Goal: Task Accomplishment & Management: Use online tool/utility

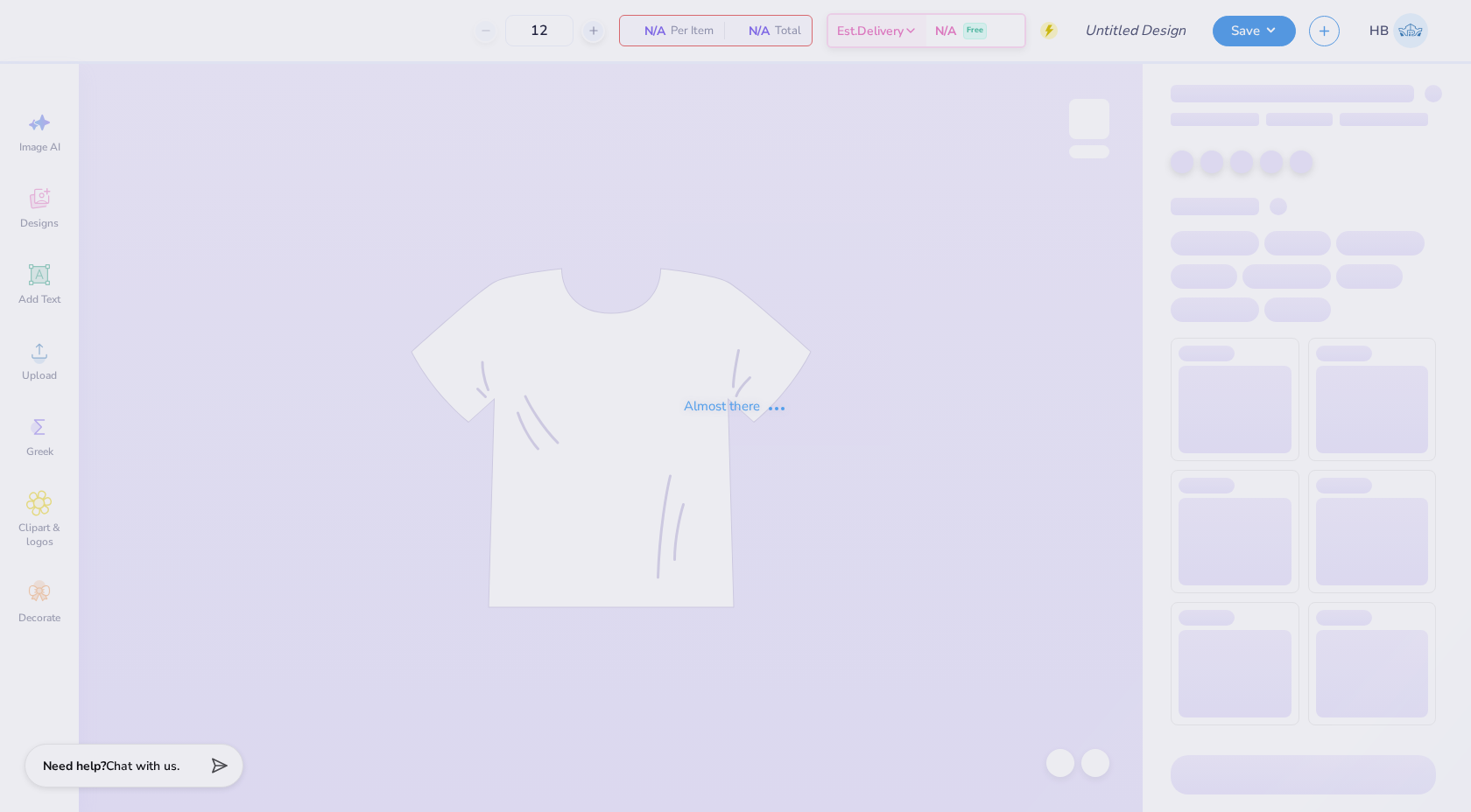
type input "50"
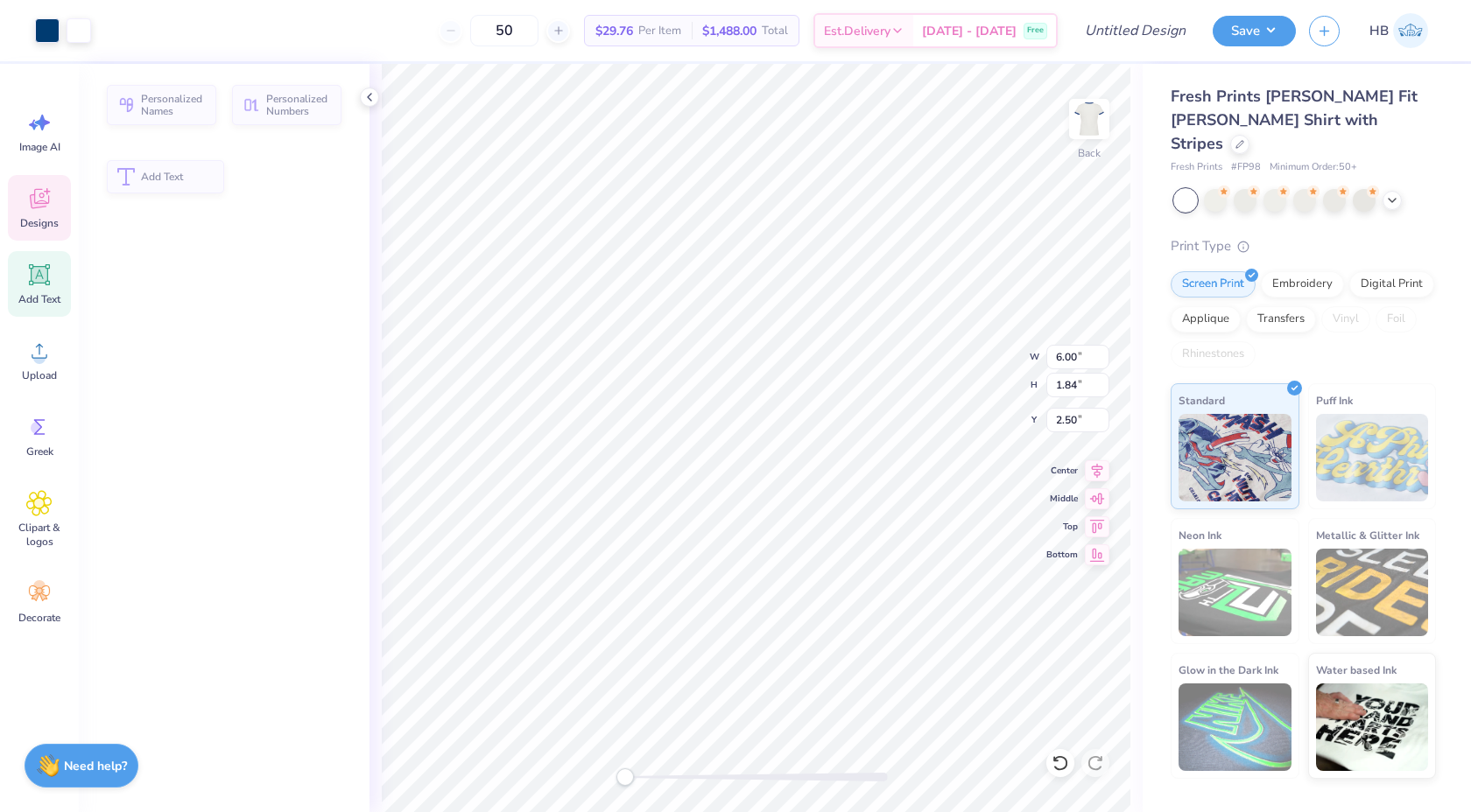
type input "1.84"
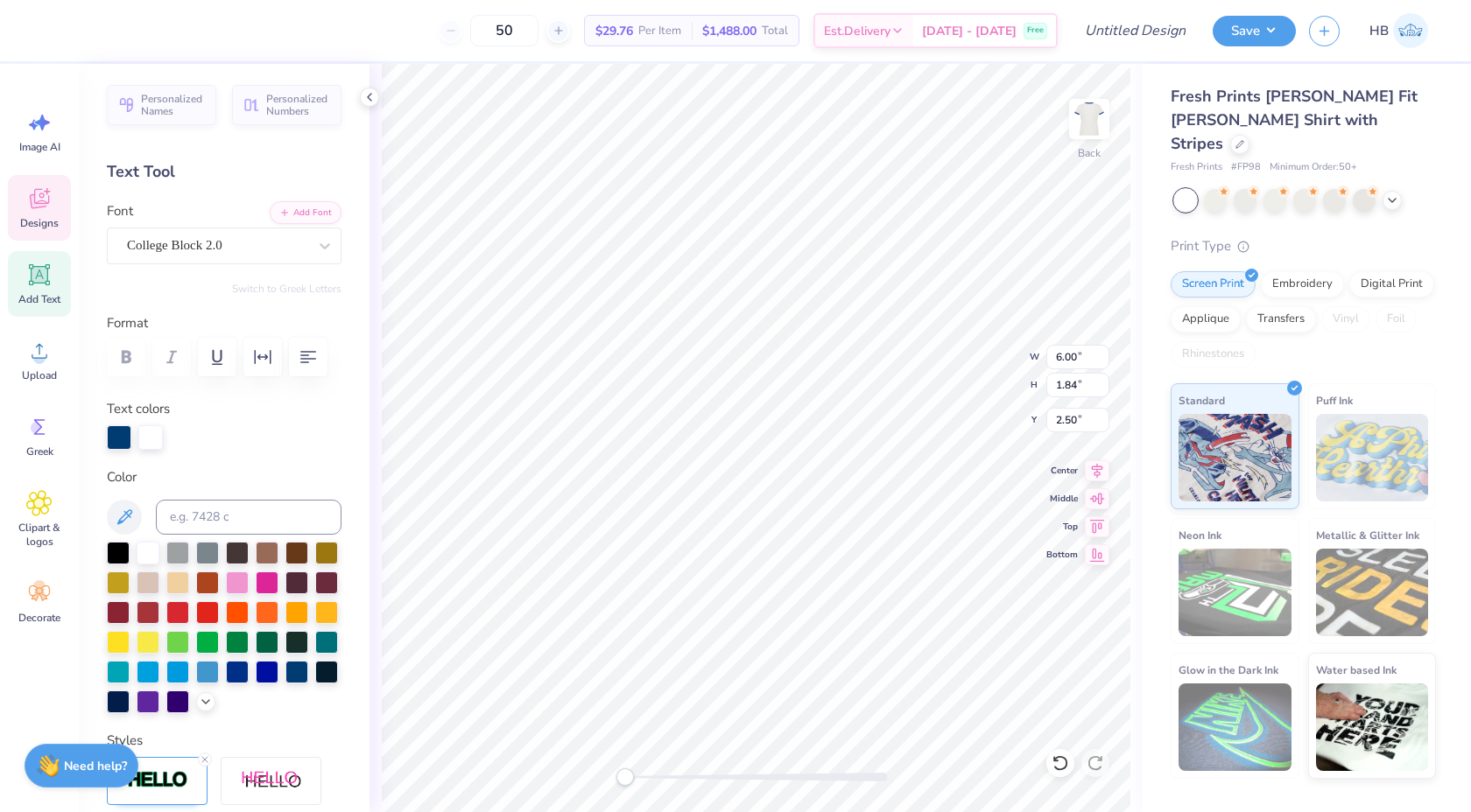
type textarea "Delta Zeta"
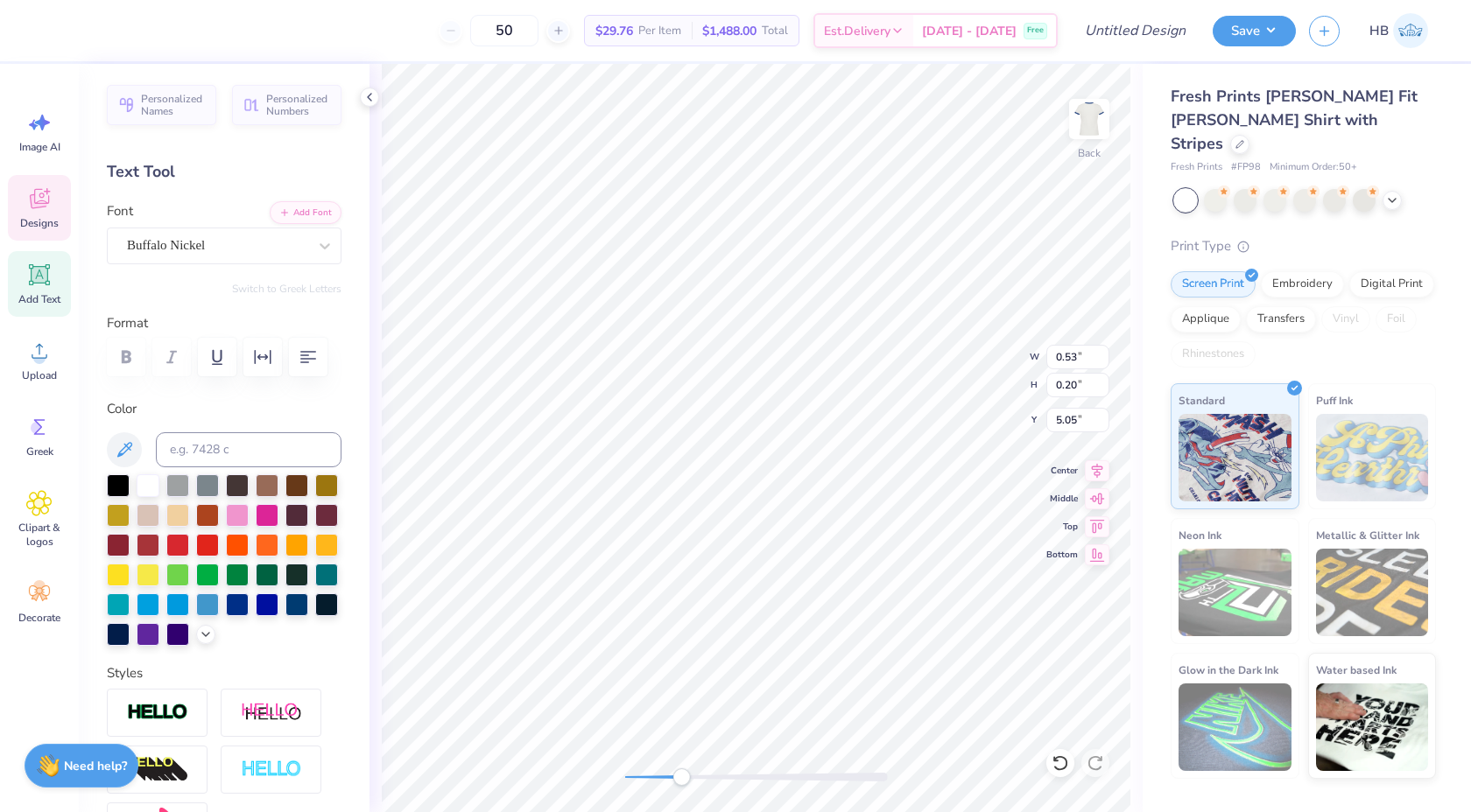
click at [681, 780] on div at bounding box center [756, 778] width 263 height 9
type textarea "1902"
click at [368, 97] on icon at bounding box center [369, 98] width 14 height 14
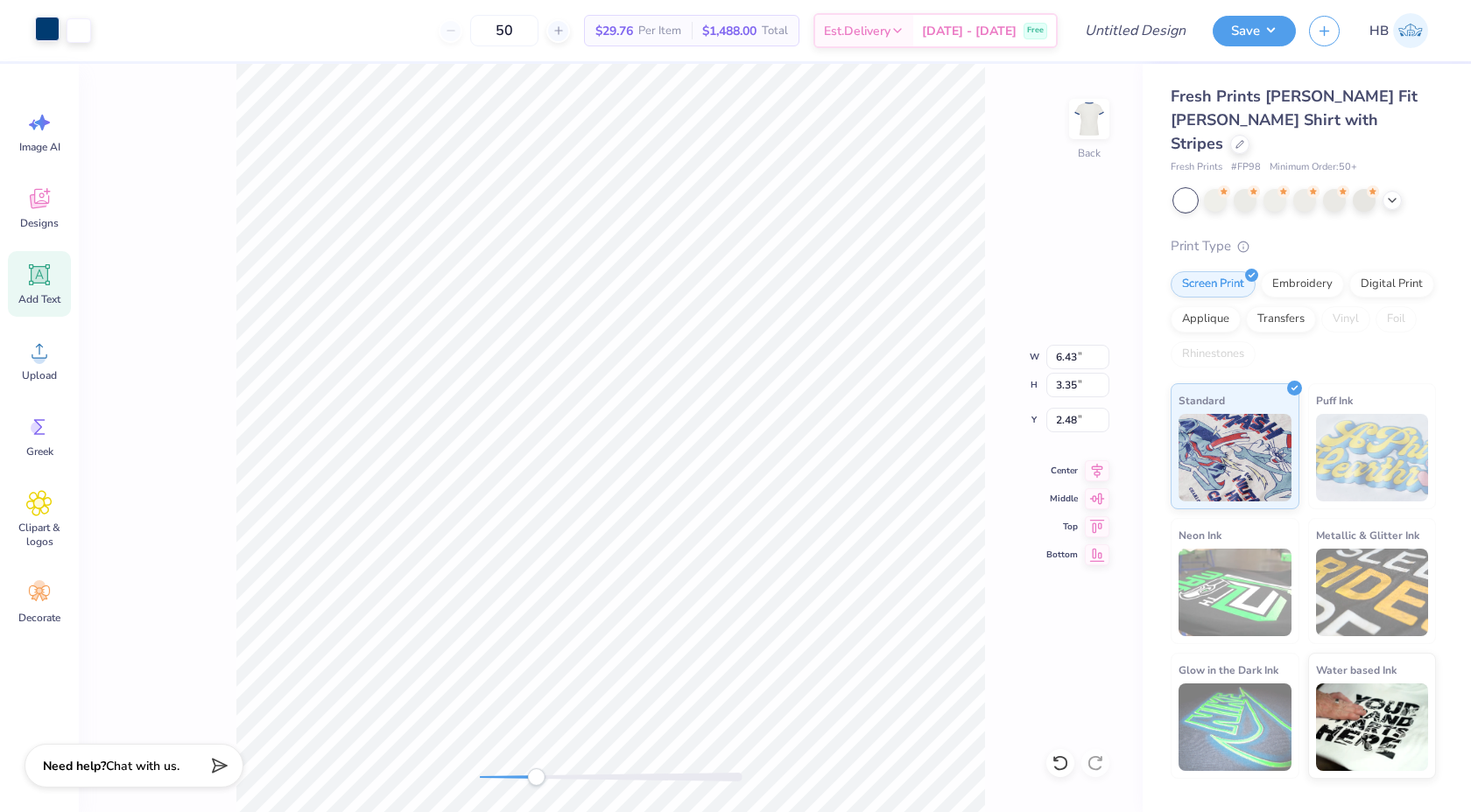
click at [52, 28] on div at bounding box center [47, 29] width 25 height 25
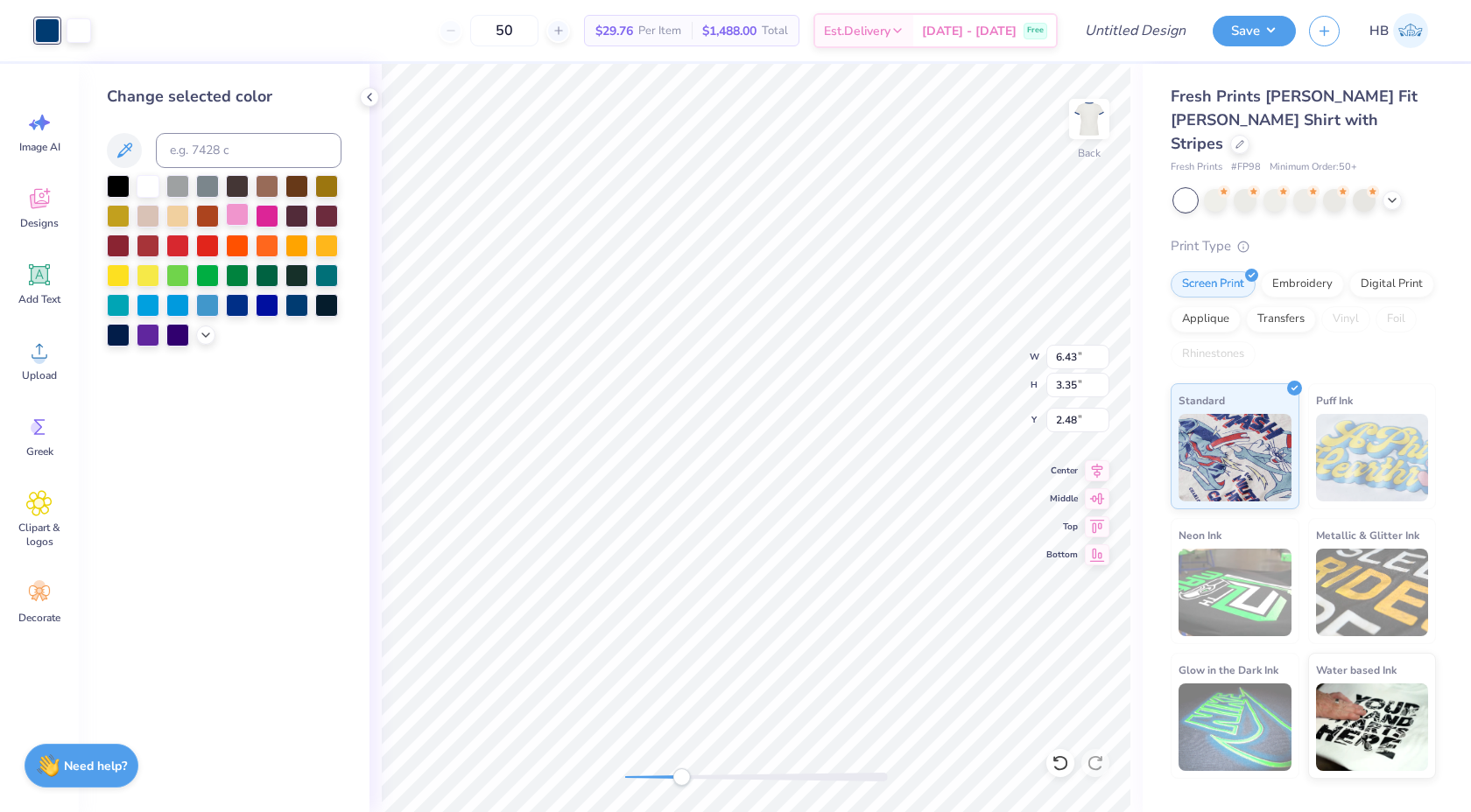
click at [238, 217] on div at bounding box center [237, 214] width 23 height 23
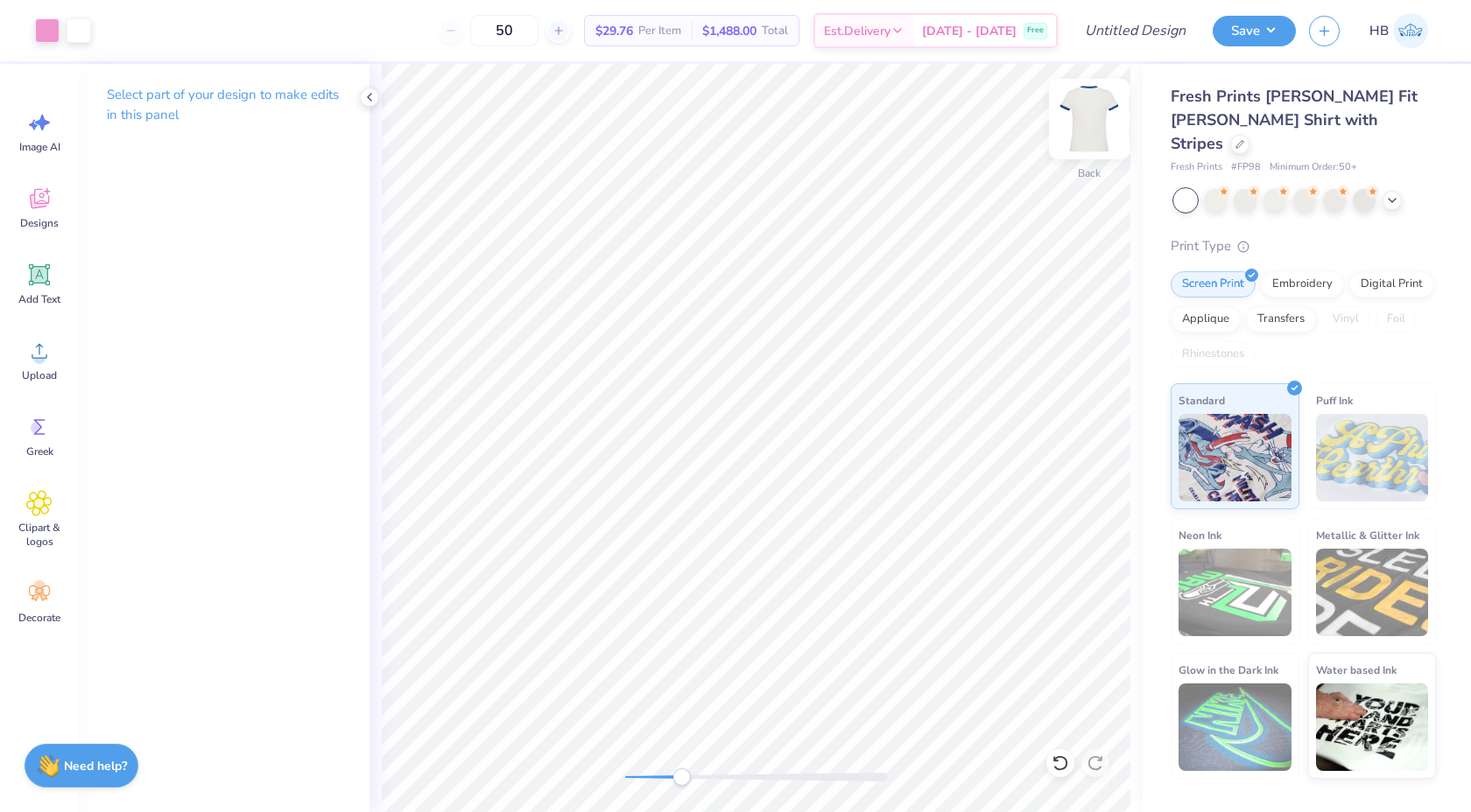
click at [1089, 124] on img at bounding box center [1089, 120] width 70 height 70
click at [370, 96] on icon at bounding box center [369, 98] width 14 height 14
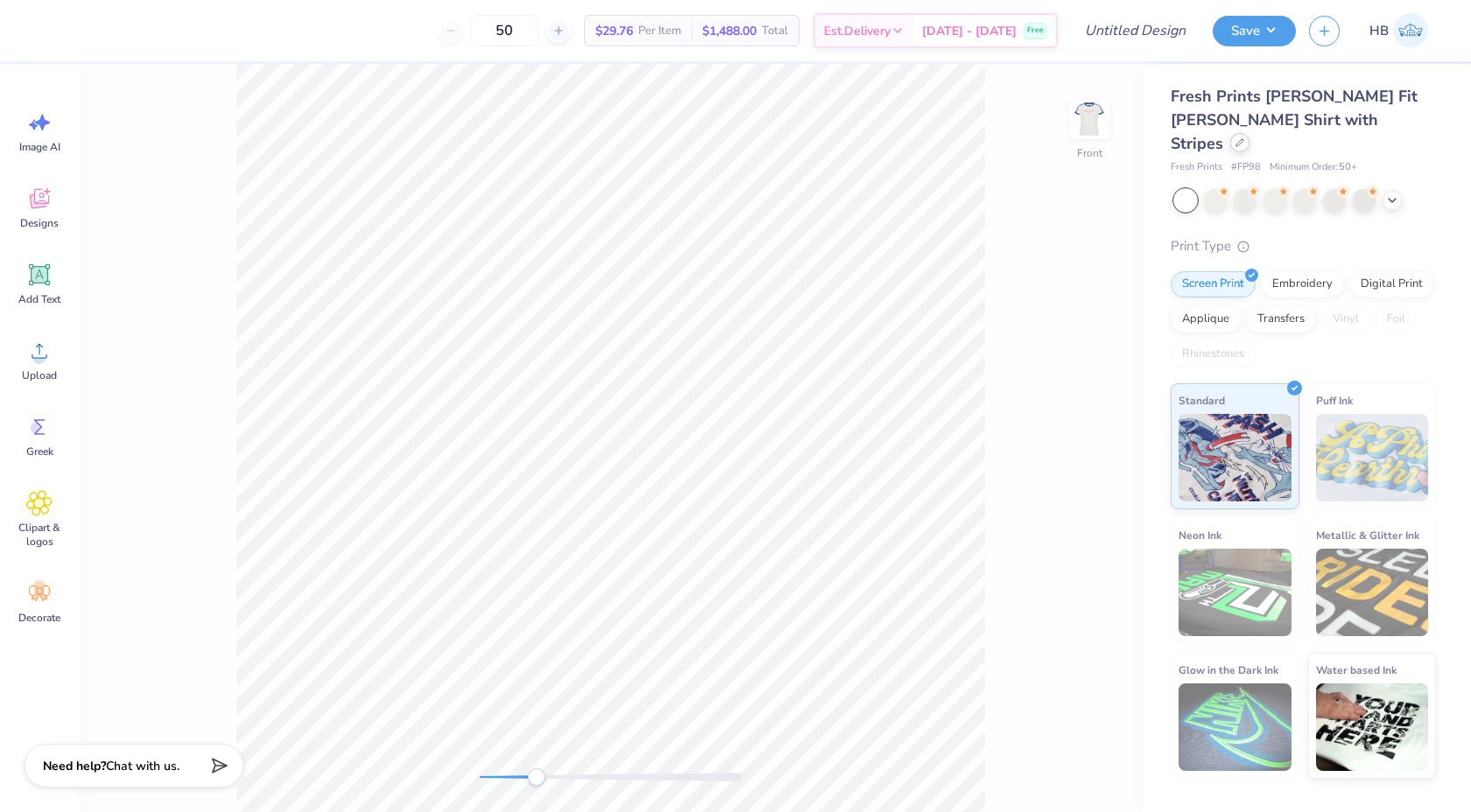
click at [1244, 138] on icon at bounding box center [1240, 142] width 9 height 9
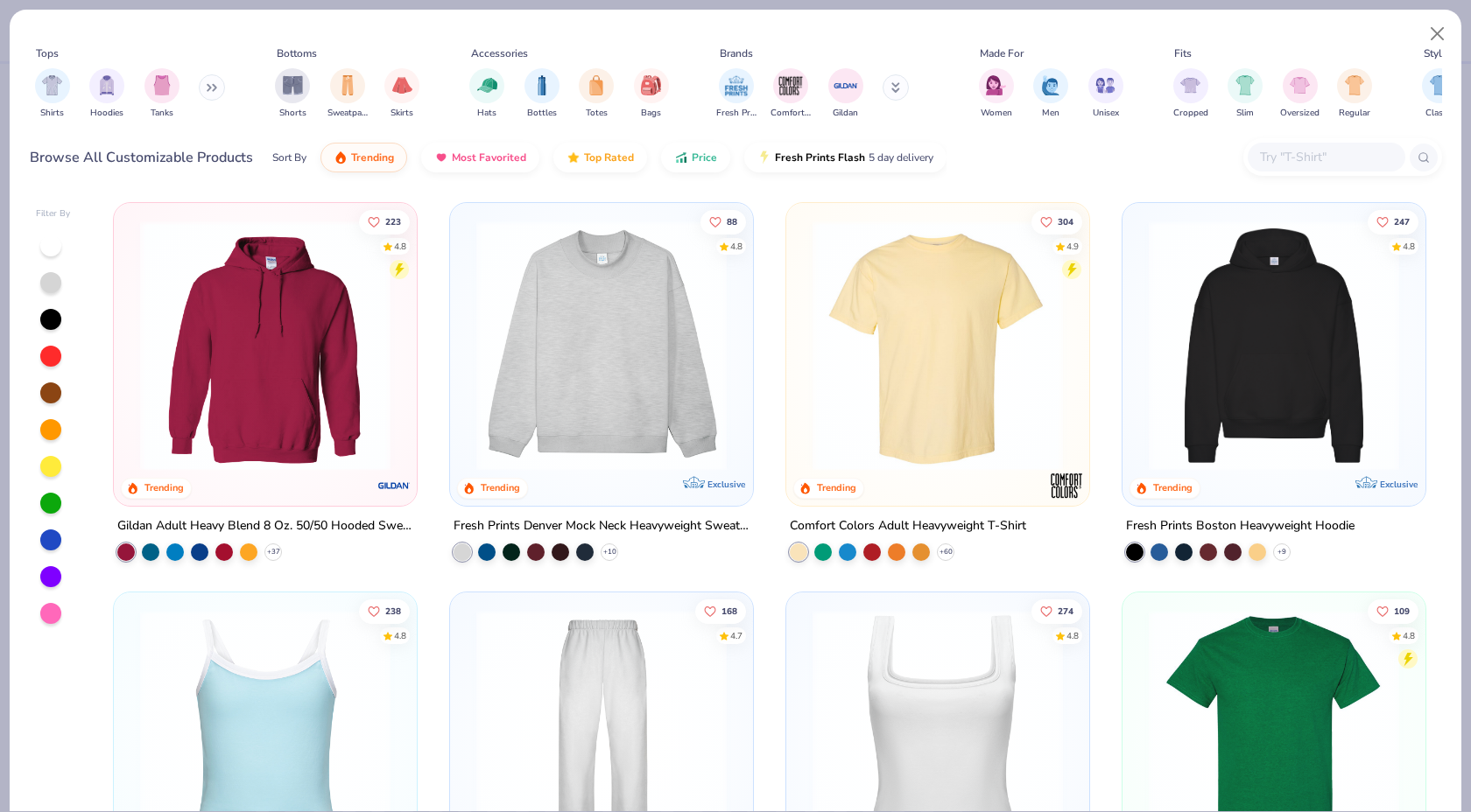
click at [722, 417] on img at bounding box center [601, 345] width 268 height 250
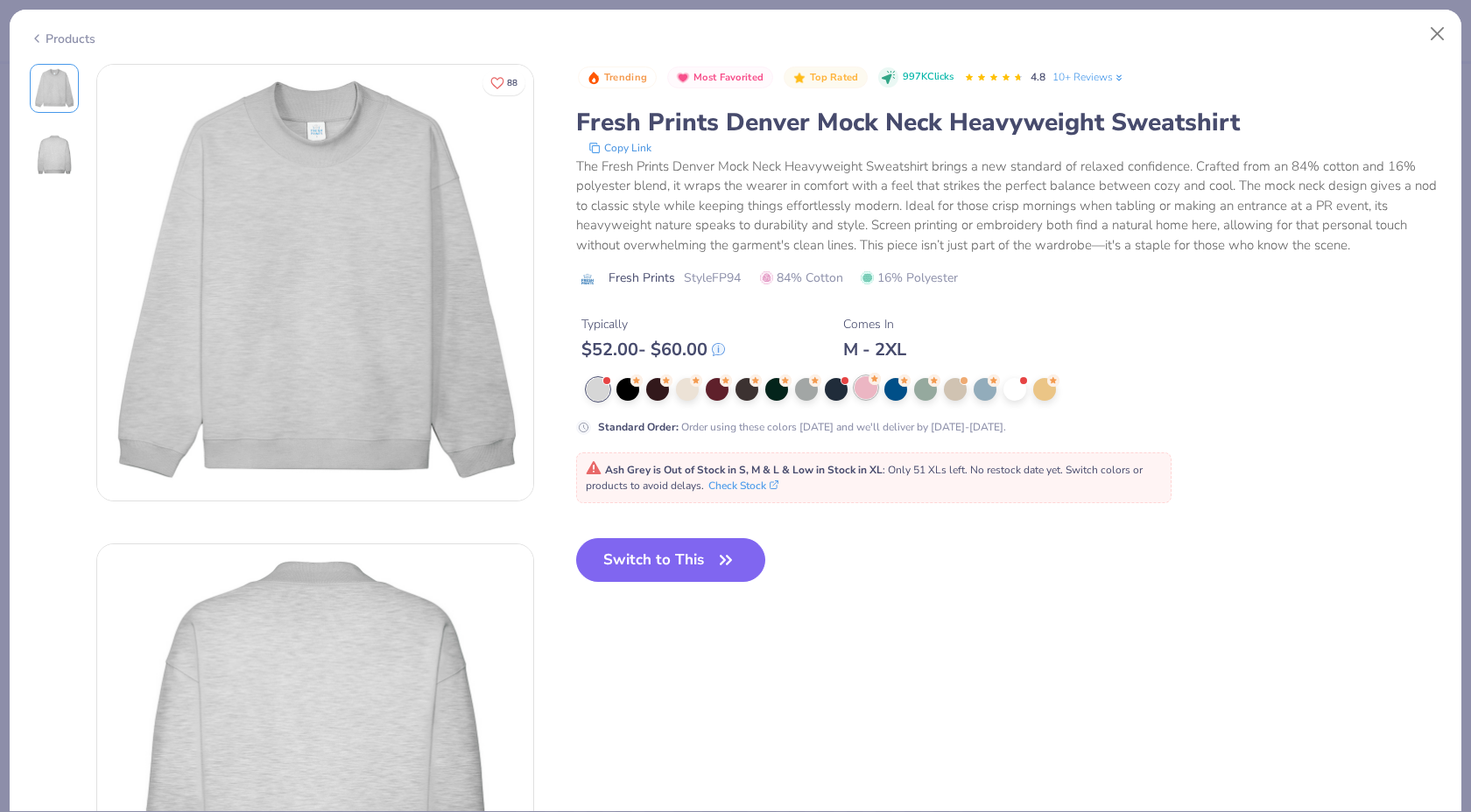
click at [870, 390] on div at bounding box center [866, 388] width 23 height 23
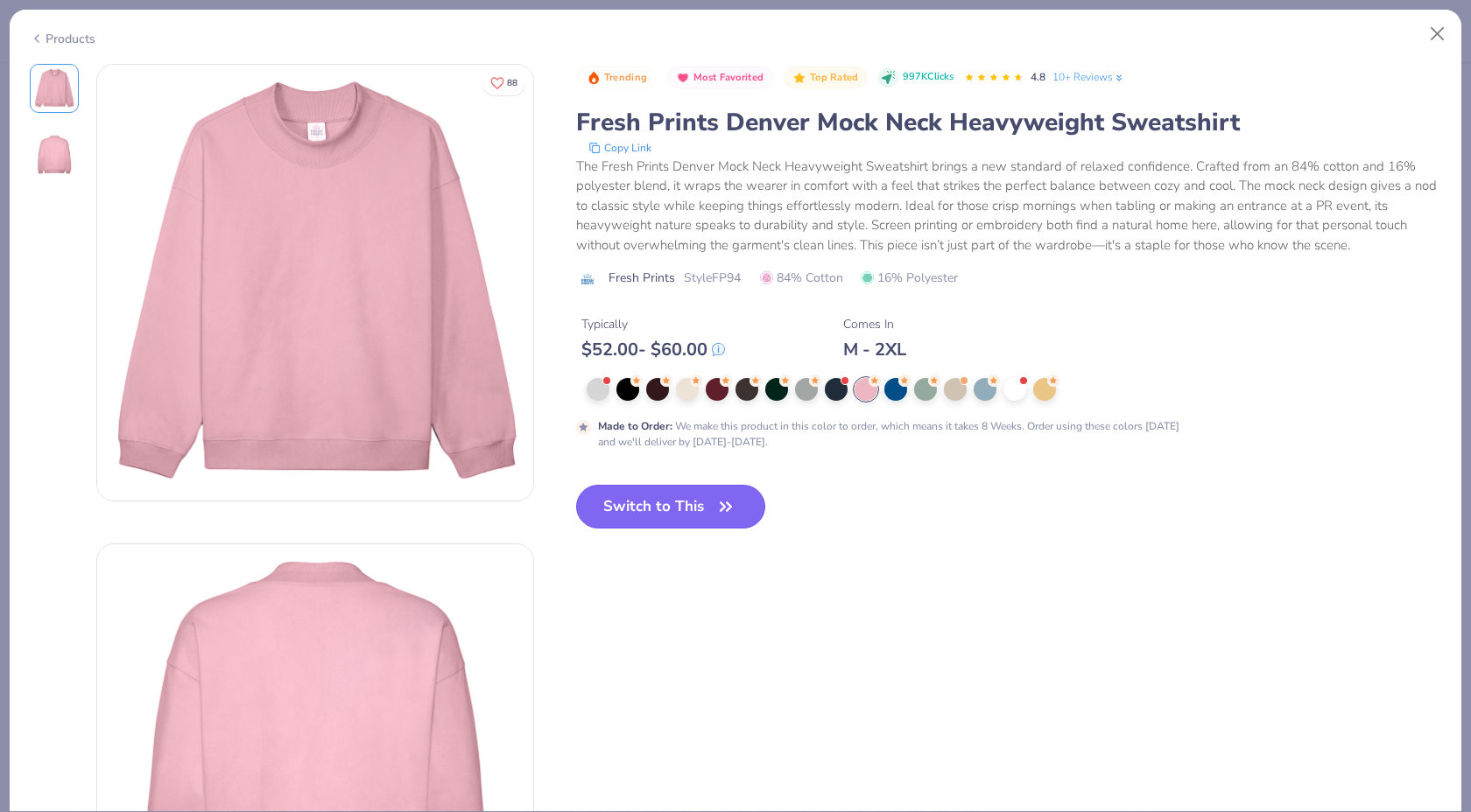
click at [708, 510] on button "Switch to This" at bounding box center [671, 507] width 190 height 44
click at [703, 507] on button "Switch to This" at bounding box center [671, 507] width 190 height 44
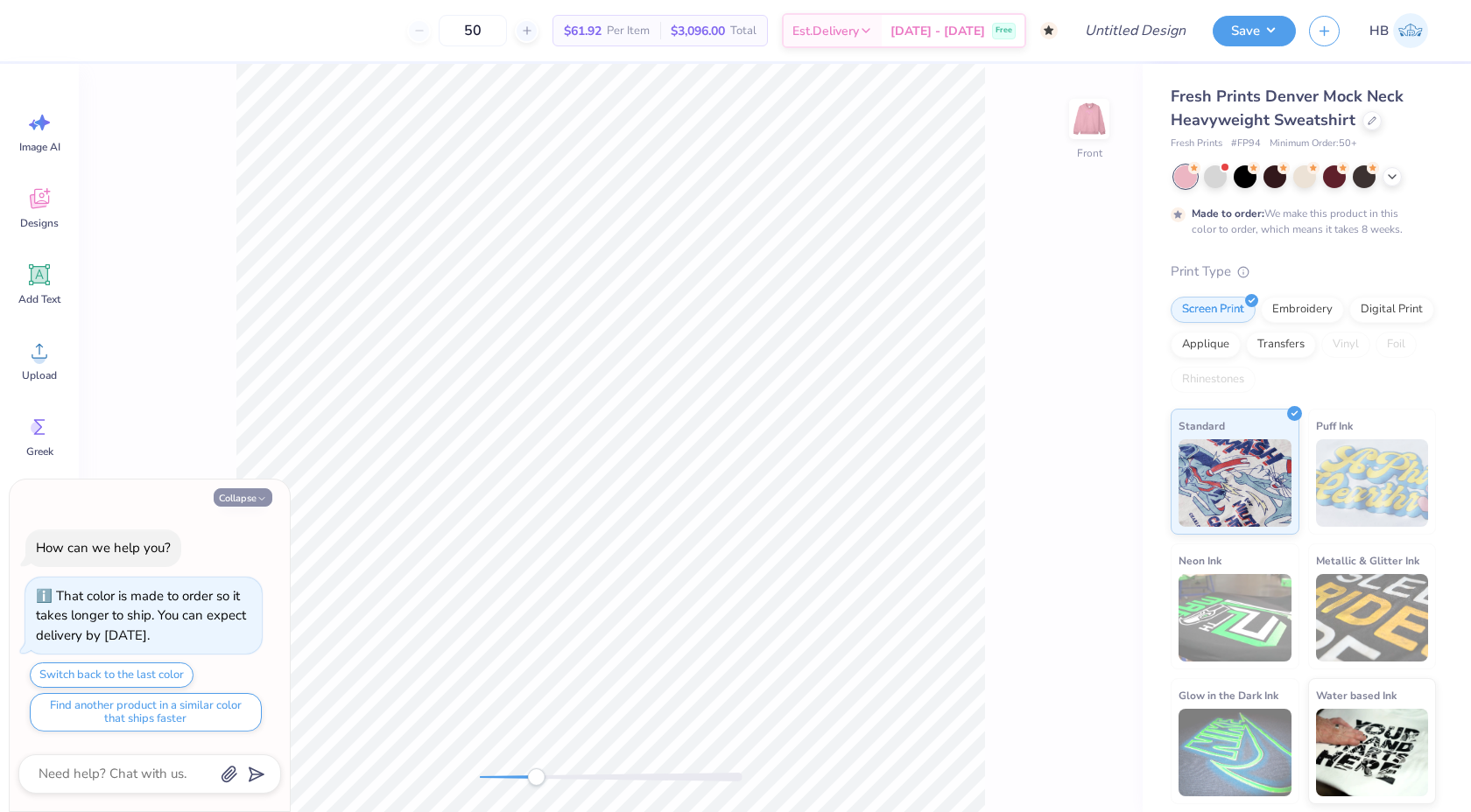
click at [256, 489] on button "Collapse" at bounding box center [243, 497] width 59 height 18
type textarea "x"
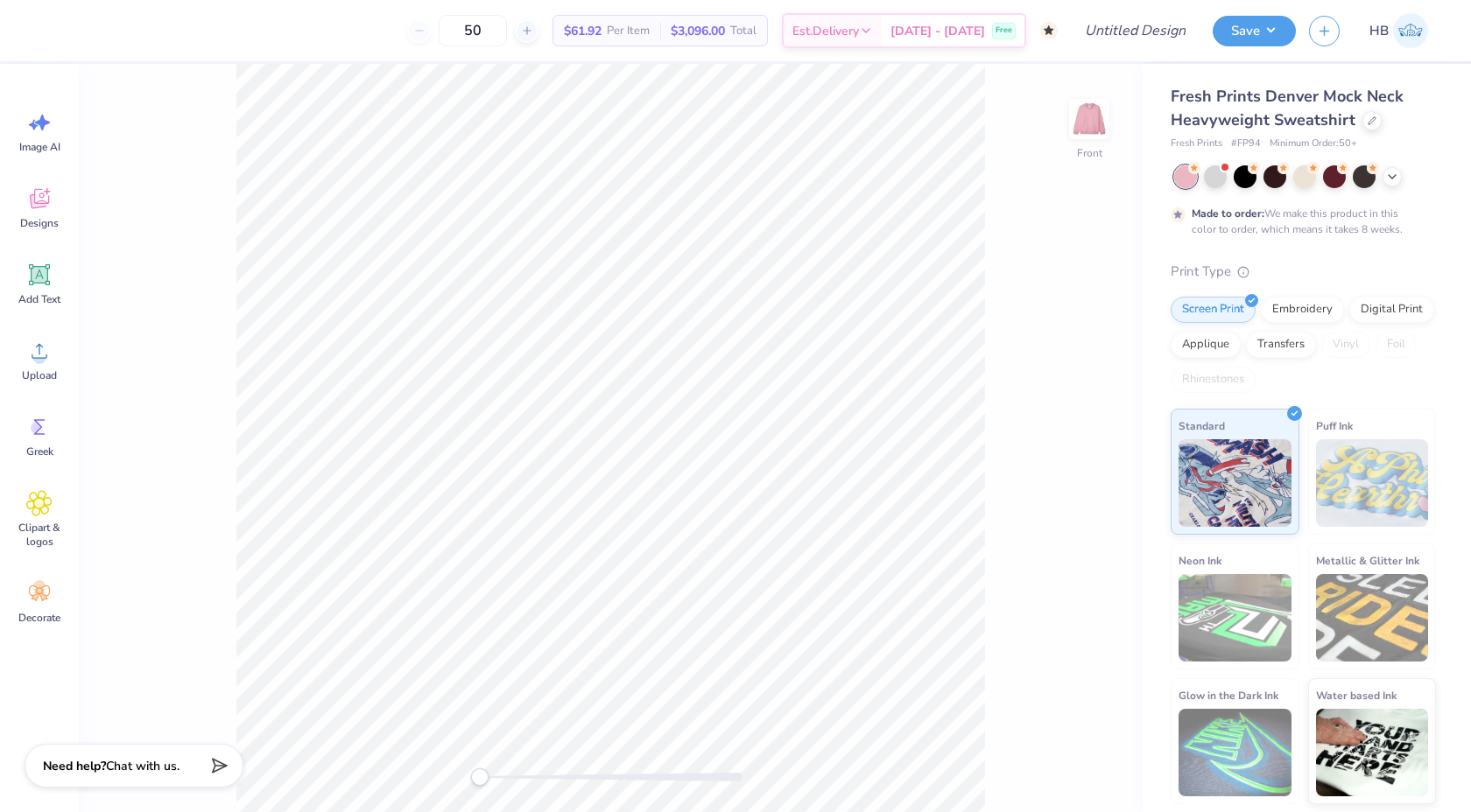
click at [444, 772] on div "Front" at bounding box center [611, 439] width 1064 height 749
click at [1085, 114] on img at bounding box center [1089, 120] width 70 height 70
type input "3.00"
type input "4.87"
type input "4.67"
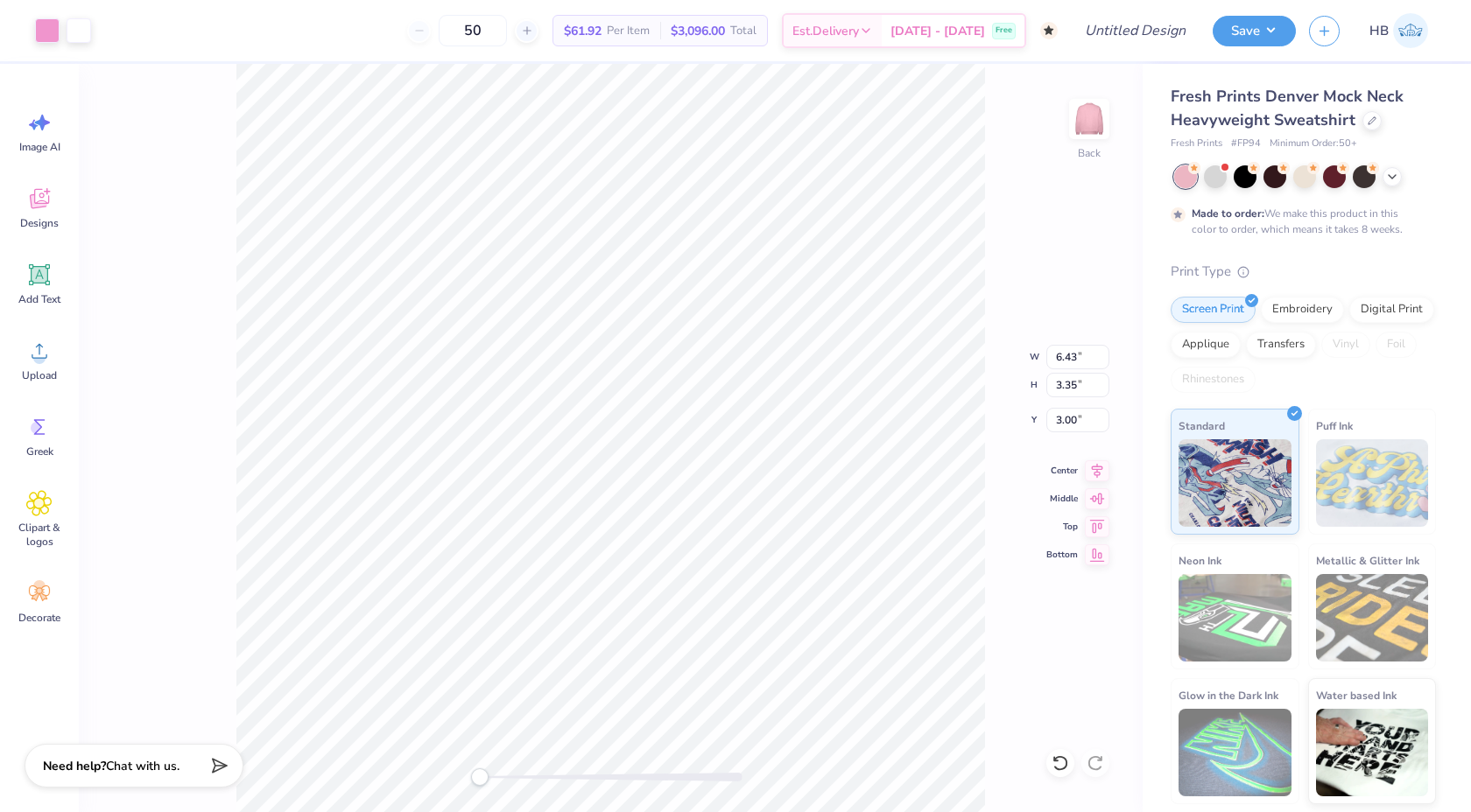
type input "4.42"
click at [1057, 764] on icon at bounding box center [1060, 764] width 18 height 18
type input "1.99"
type input "1.91"
type input "4.44"
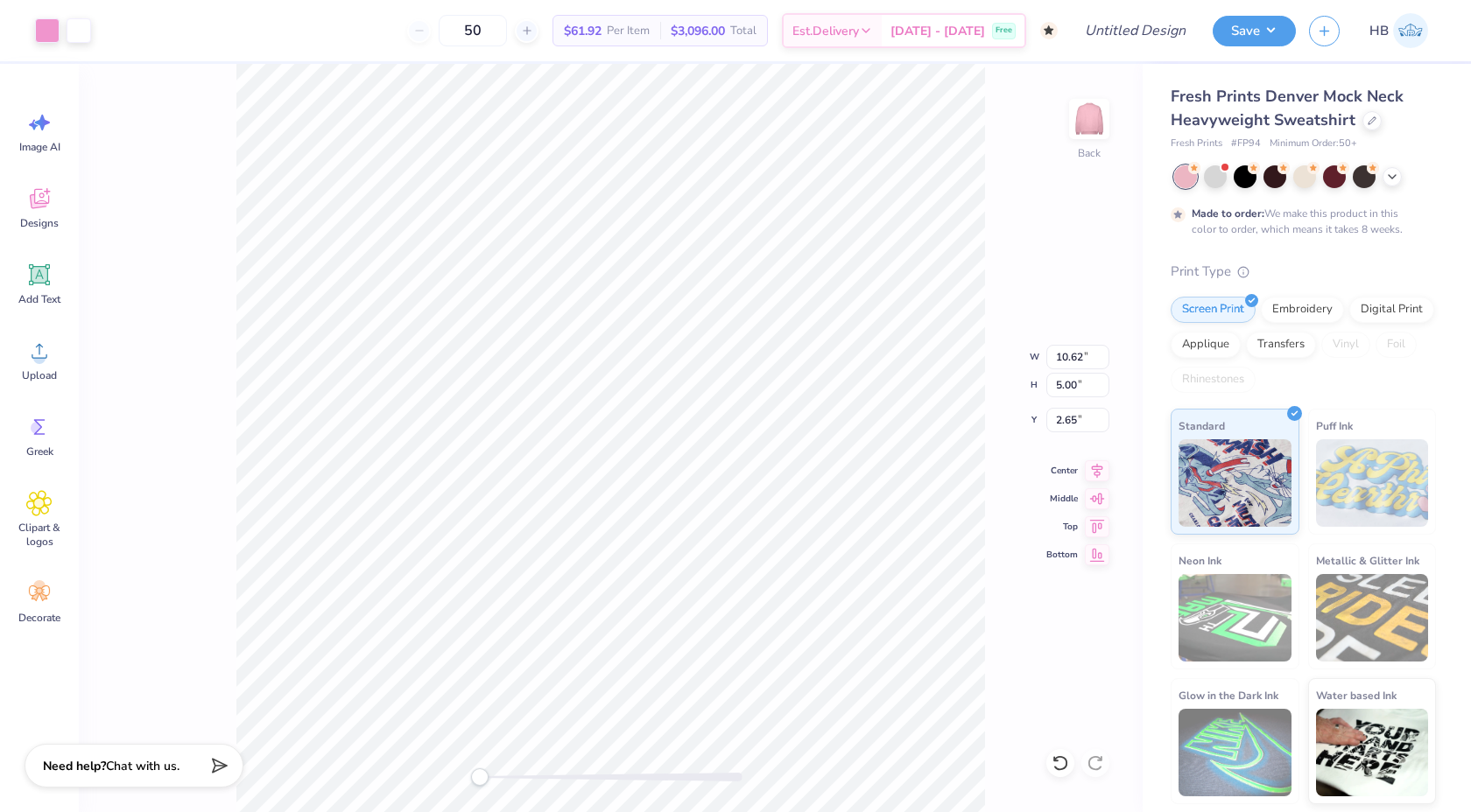
type input "10.62"
type input "5.00"
type input "2.71"
click at [1089, 467] on icon at bounding box center [1097, 468] width 25 height 21
click at [55, 33] on div at bounding box center [47, 29] width 25 height 25
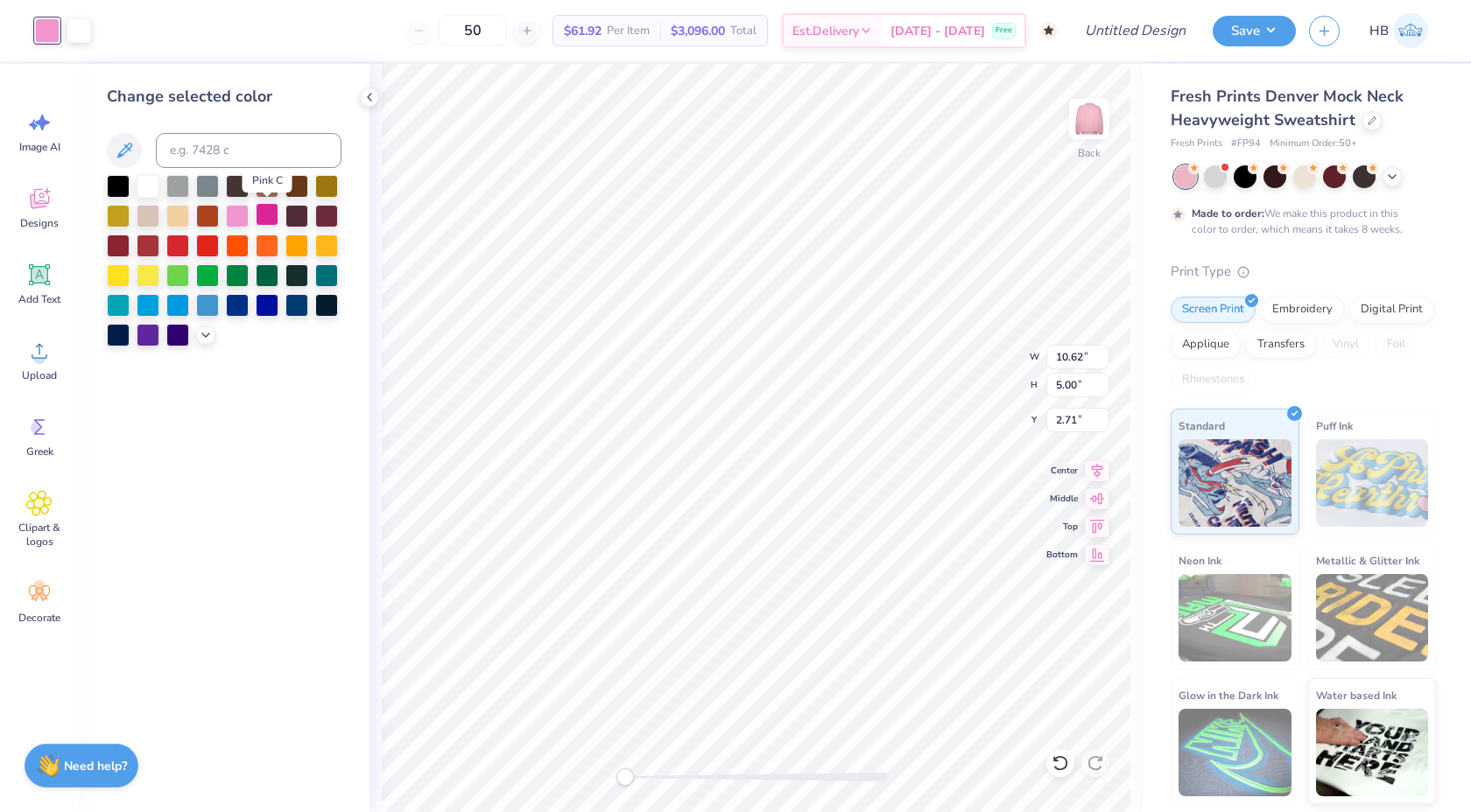
click at [268, 210] on div at bounding box center [267, 214] width 23 height 23
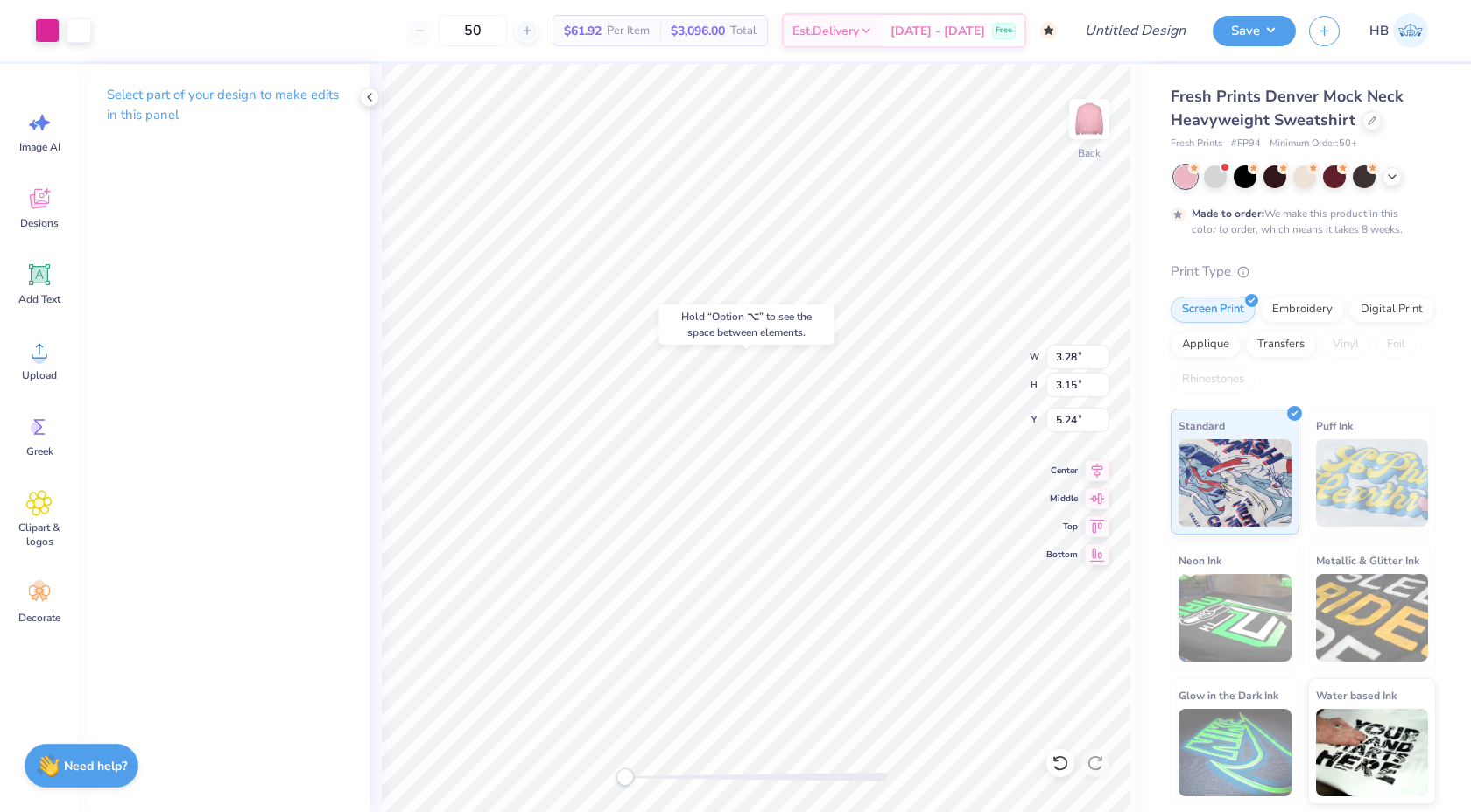
type input "5.24"
click at [373, 96] on icon at bounding box center [369, 98] width 14 height 14
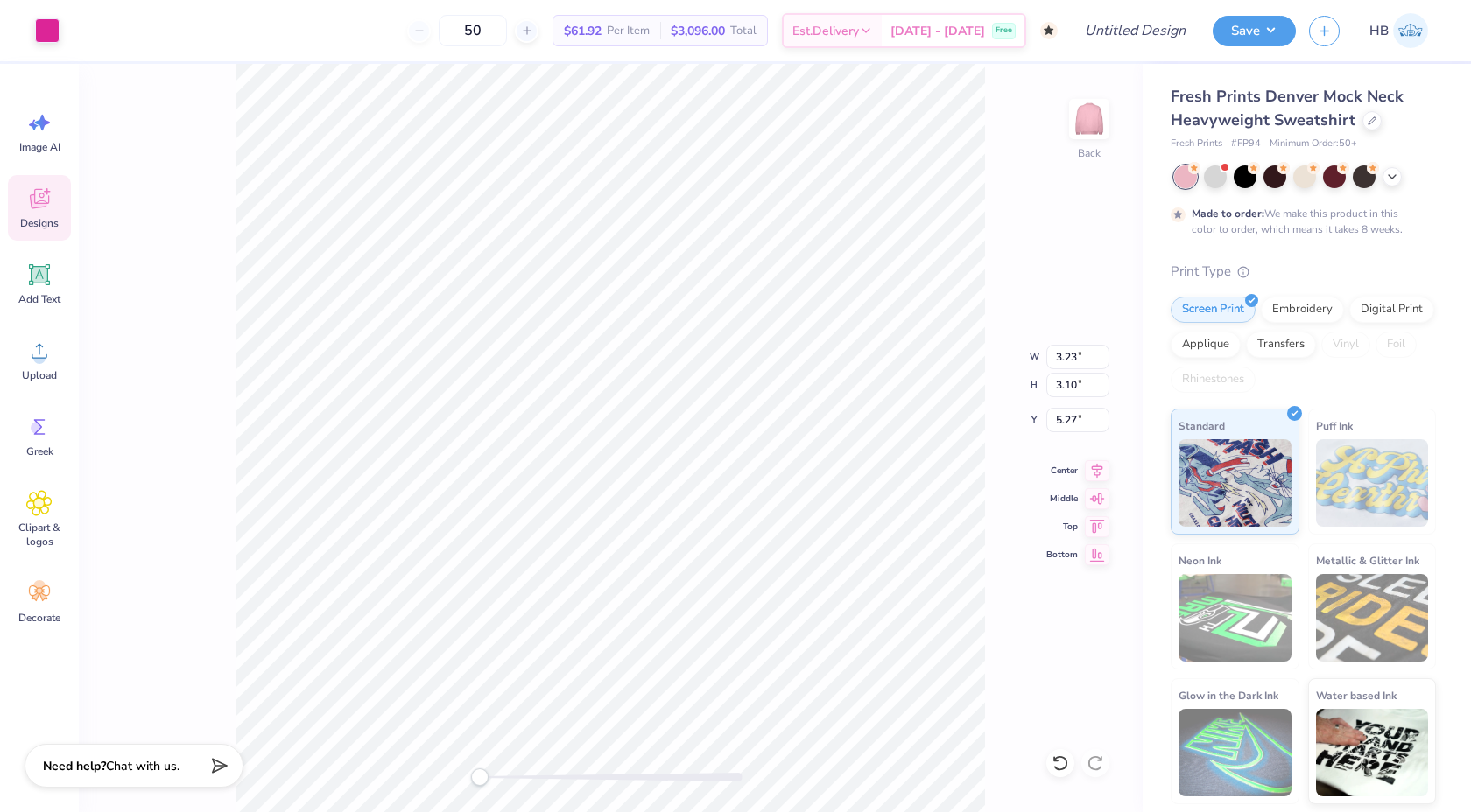
click at [221, 149] on div "Back W 3.23 3.23 " H 3.10 3.10 " Y 5.27 5.27 " Center Middle Top Bottom" at bounding box center [611, 439] width 1064 height 749
click at [44, 35] on div at bounding box center [47, 29] width 25 height 25
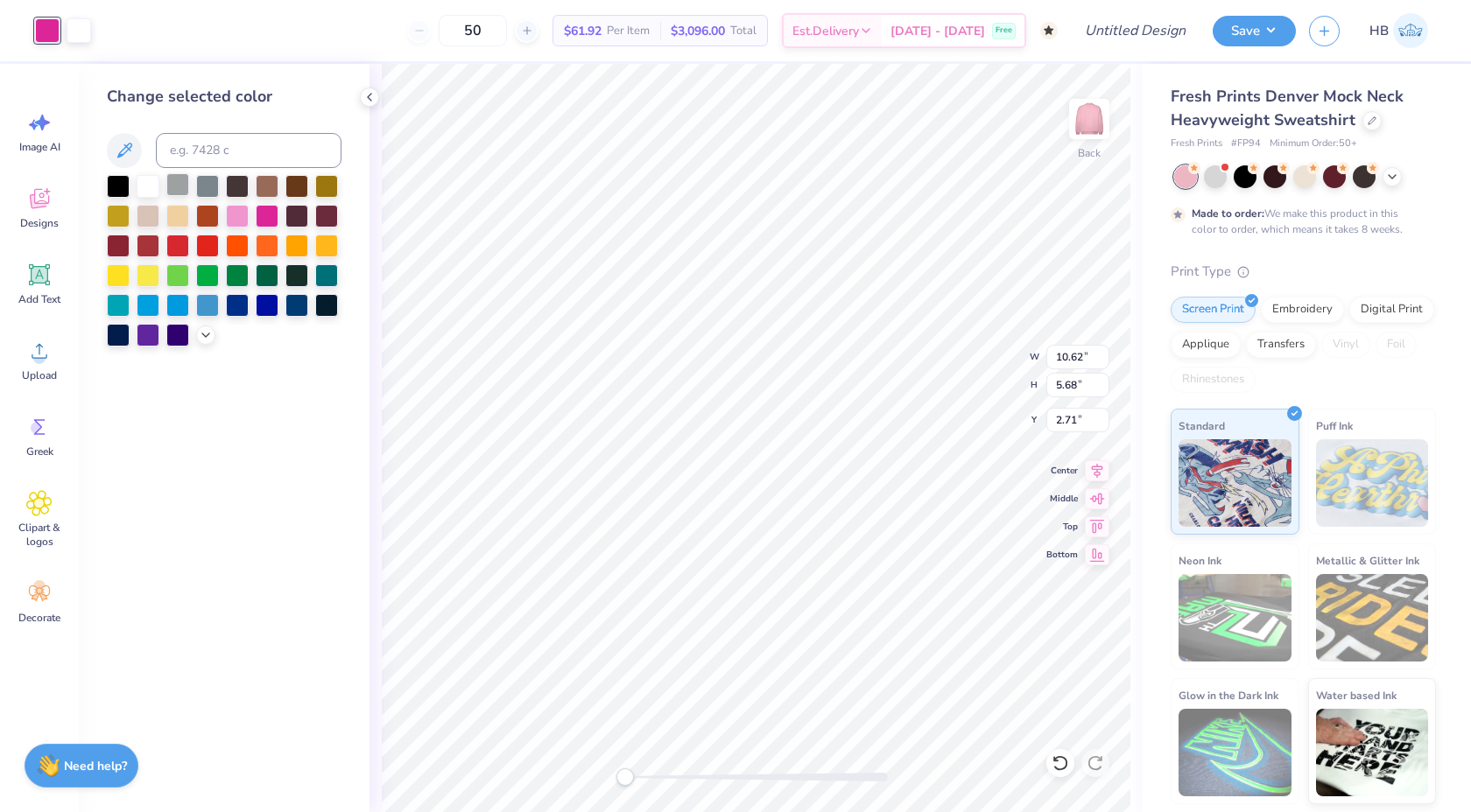
click at [181, 188] on div at bounding box center [178, 185] width 23 height 23
click at [79, 28] on div at bounding box center [79, 29] width 25 height 25
click at [264, 216] on div at bounding box center [267, 214] width 23 height 23
click at [52, 33] on div at bounding box center [47, 29] width 25 height 25
click at [149, 185] on div at bounding box center [148, 185] width 23 height 23
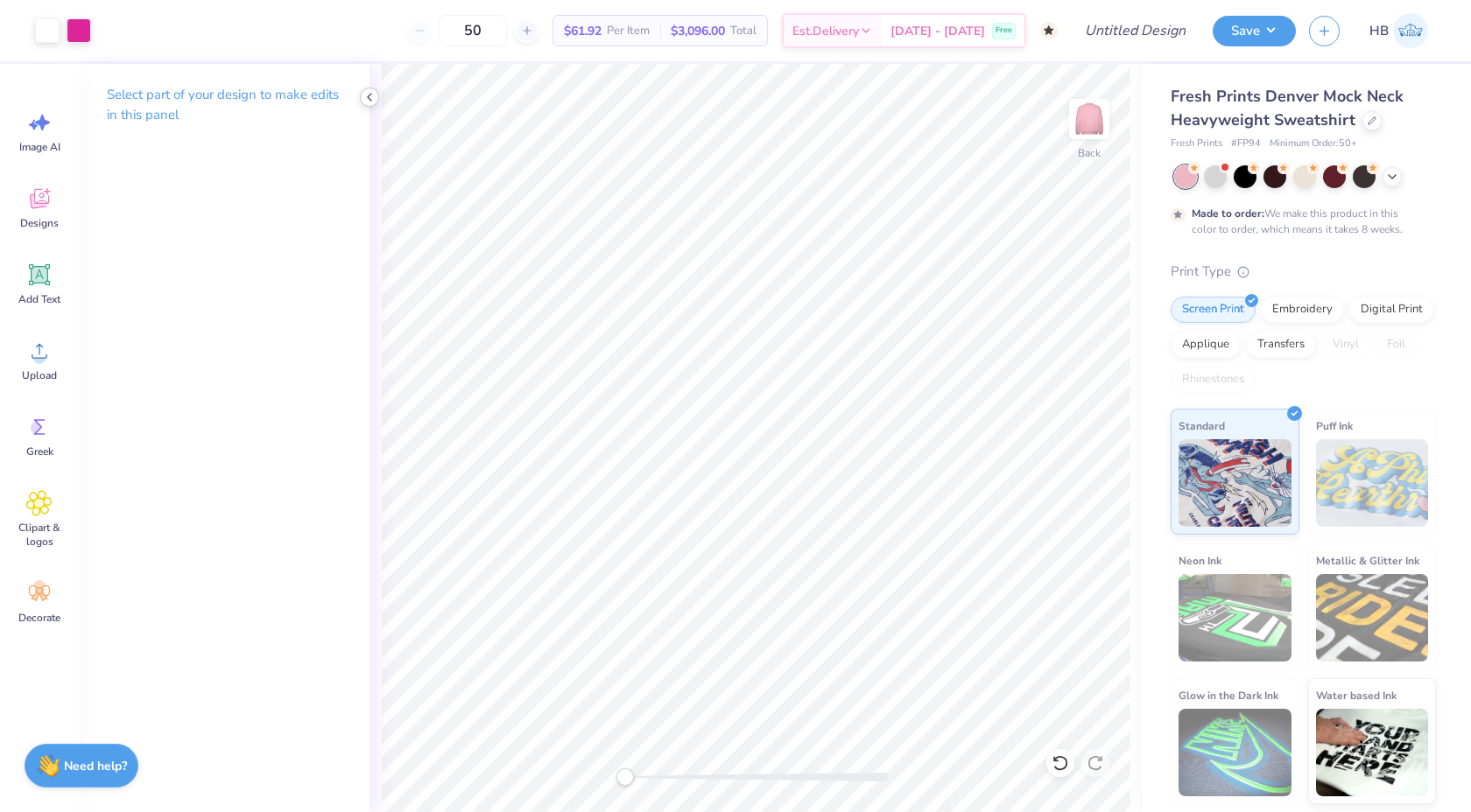
click at [370, 93] on icon at bounding box center [369, 98] width 14 height 14
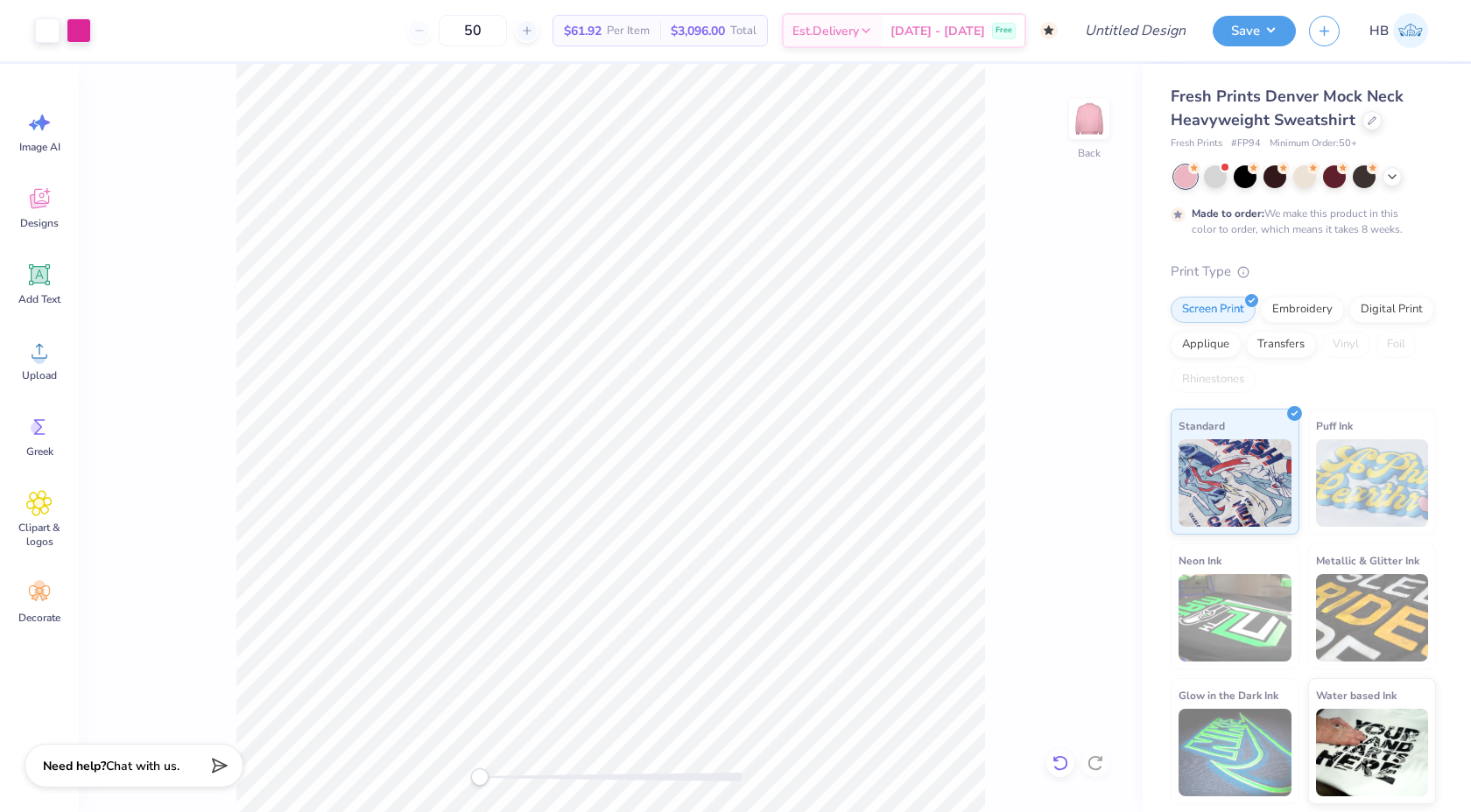
click at [1064, 761] on icon at bounding box center [1060, 764] width 18 height 18
click at [1062, 753] on div at bounding box center [1060, 764] width 28 height 28
click at [108, 32] on div at bounding box center [111, 29] width 25 height 25
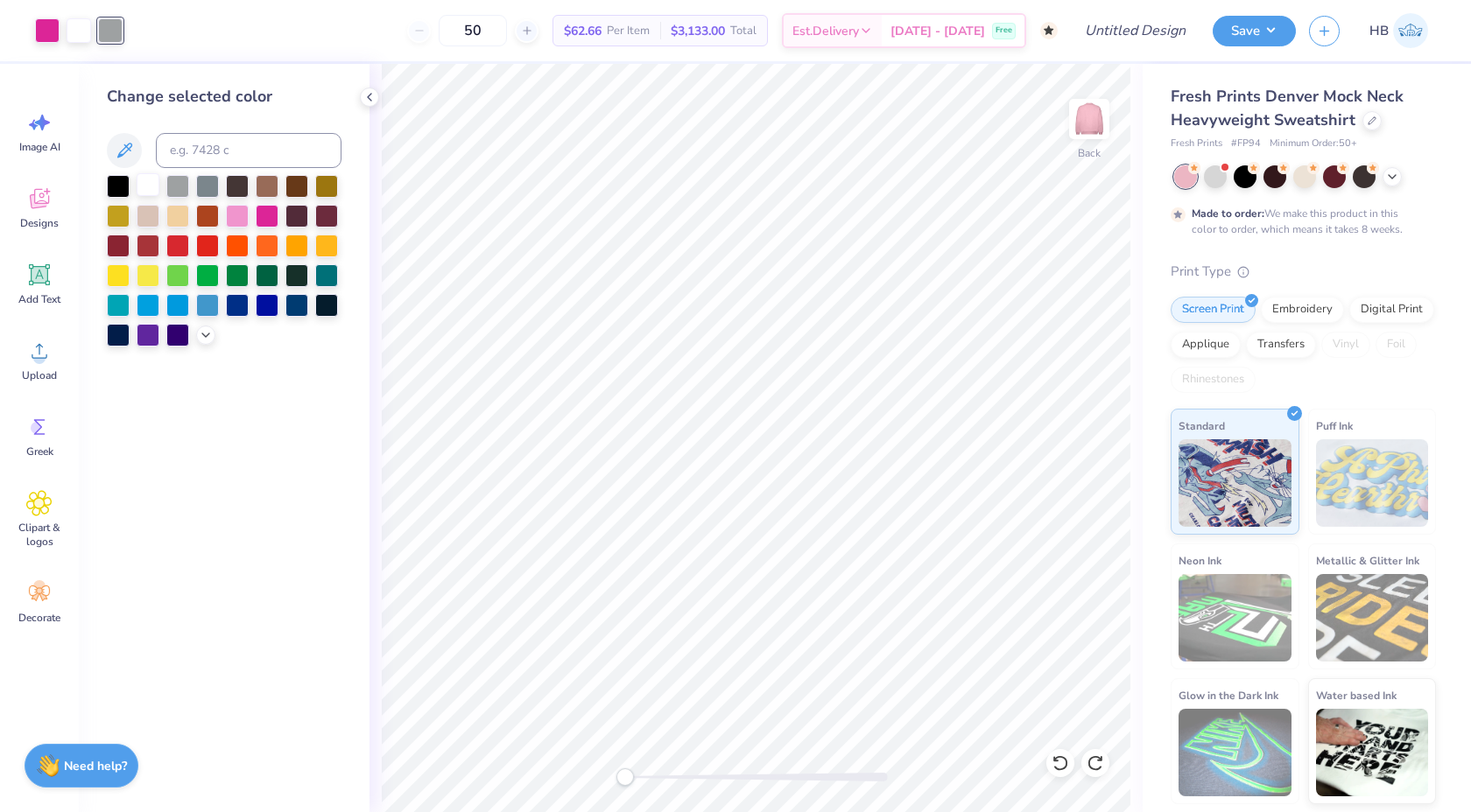
click at [149, 178] on div at bounding box center [148, 185] width 23 height 23
click at [234, 216] on div at bounding box center [237, 214] width 23 height 23
click at [56, 41] on div at bounding box center [47, 29] width 25 height 25
click at [151, 179] on div at bounding box center [148, 185] width 23 height 23
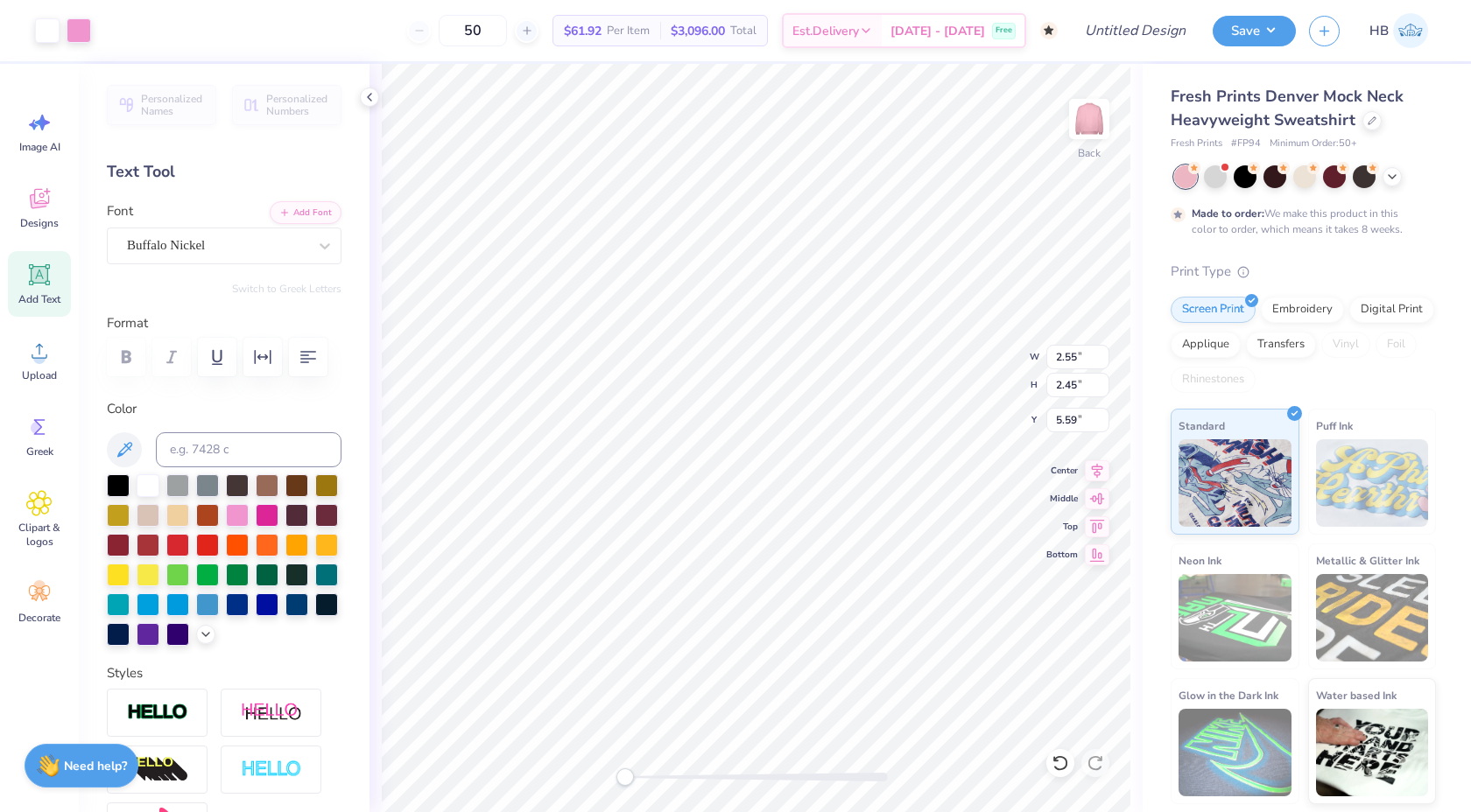
type input "5.13"
click at [80, 27] on div at bounding box center [79, 29] width 25 height 25
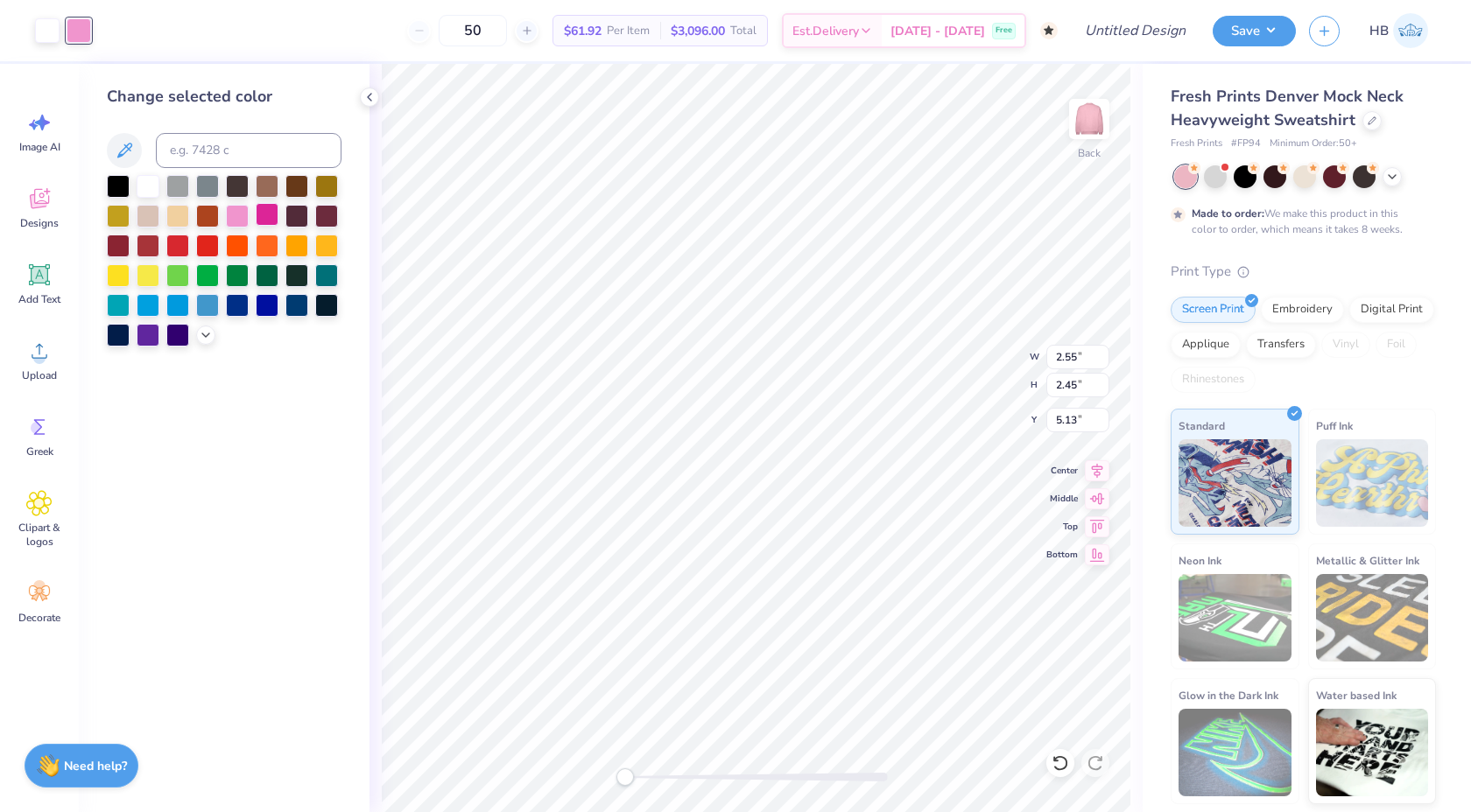
click at [271, 214] on div at bounding box center [267, 214] width 23 height 23
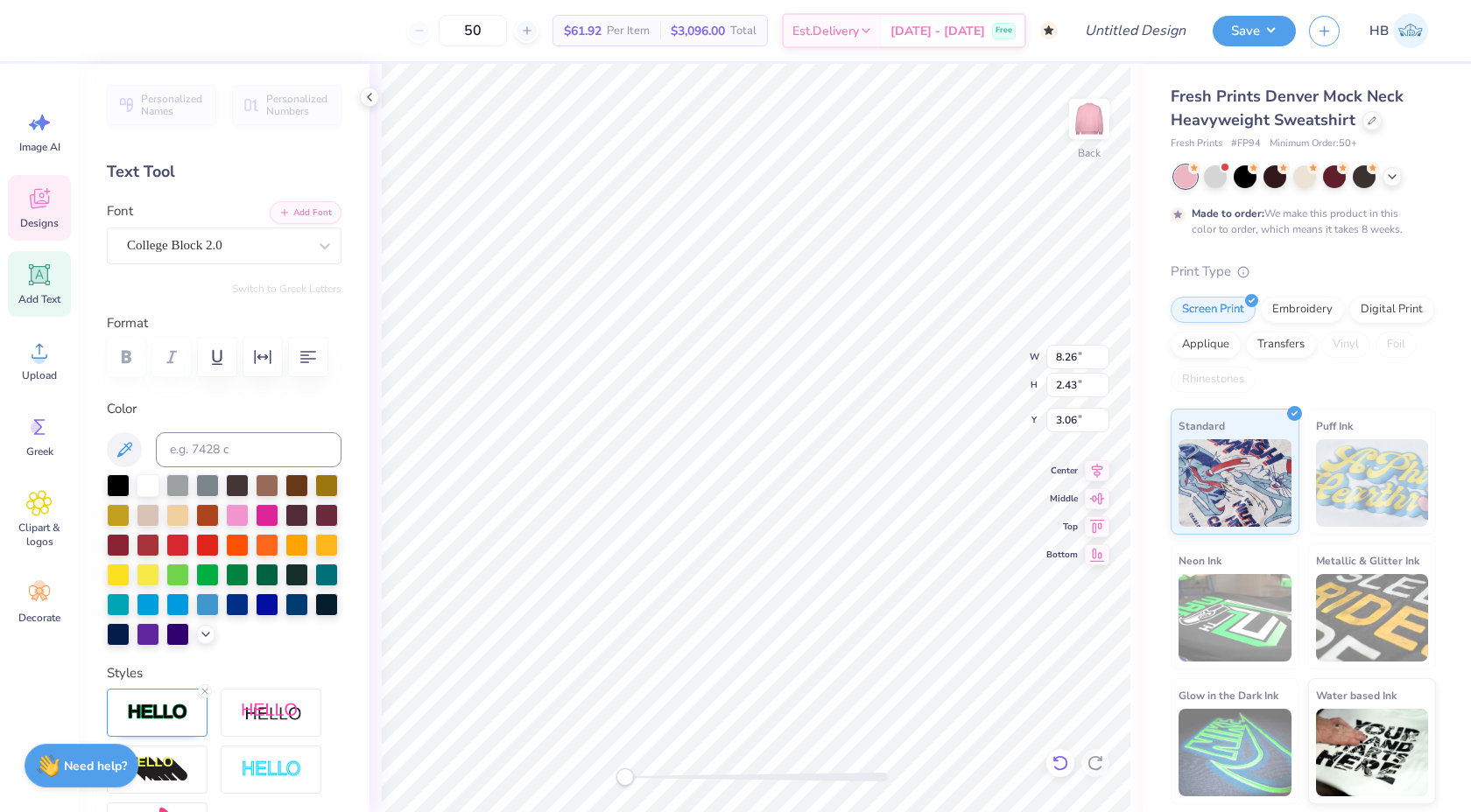
click at [1060, 764] on icon at bounding box center [1060, 764] width 18 height 18
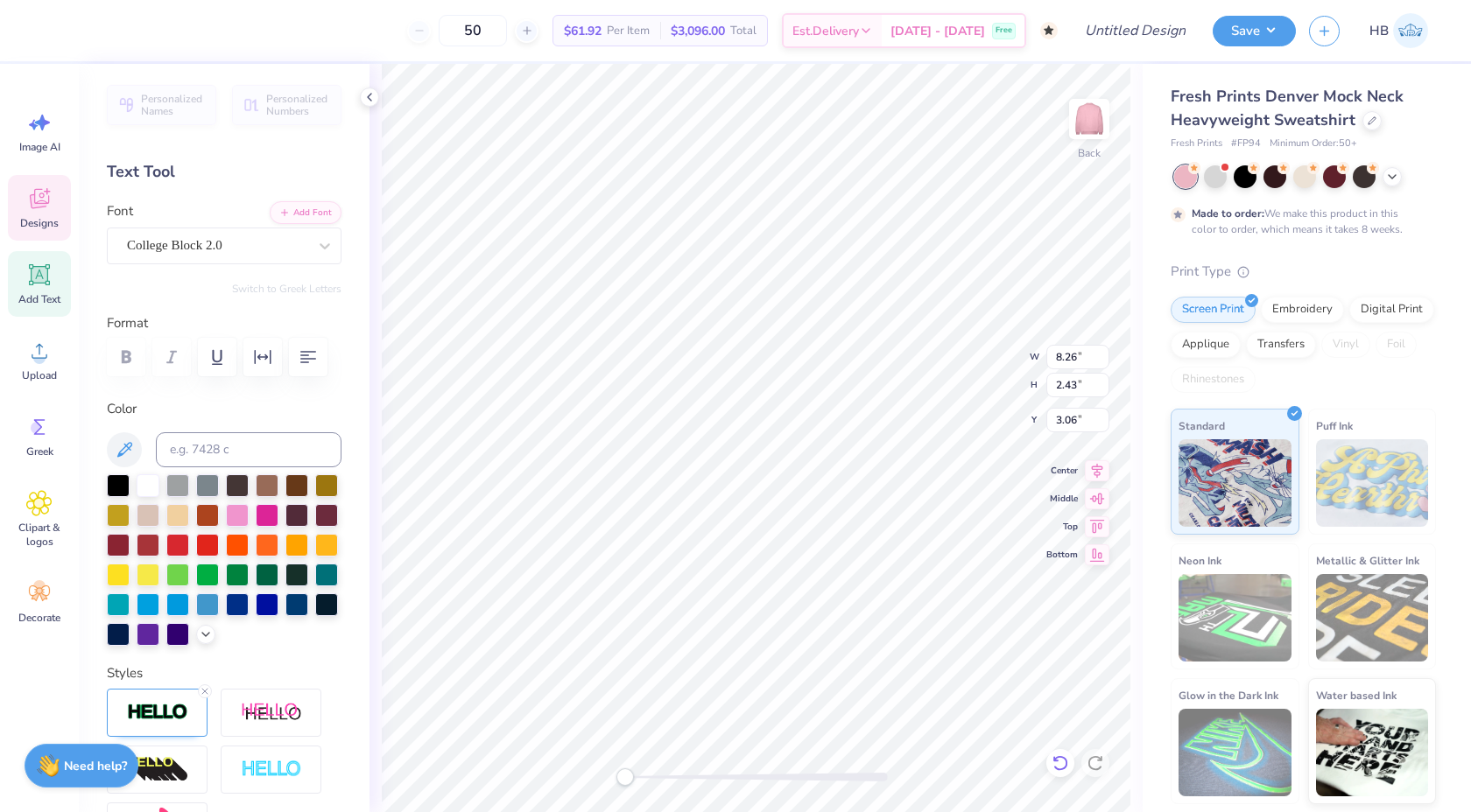
click at [1060, 764] on icon at bounding box center [1060, 764] width 18 height 18
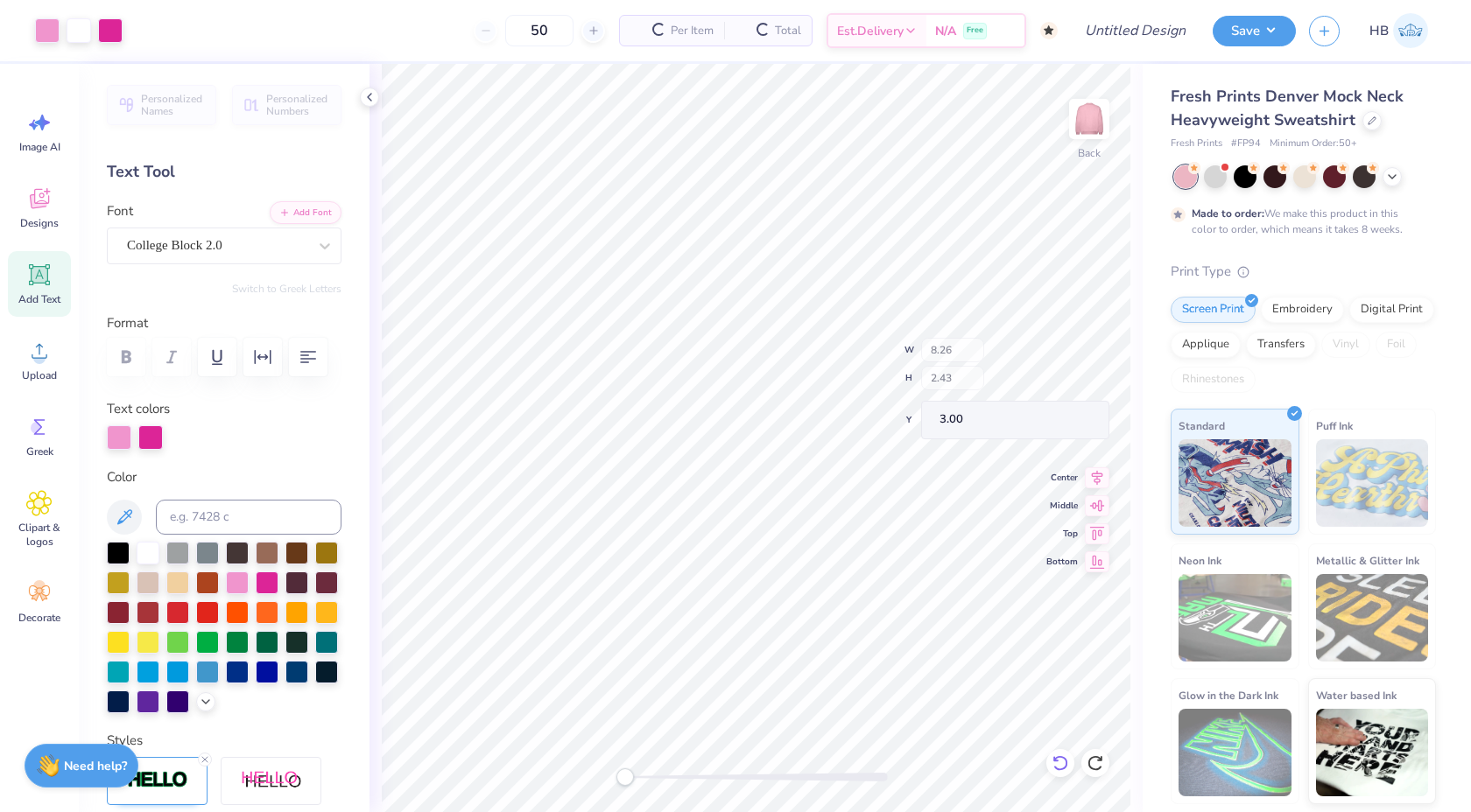
type input "3.00"
click at [1095, 463] on icon at bounding box center [1097, 468] width 25 height 21
click at [45, 29] on div at bounding box center [47, 29] width 25 height 25
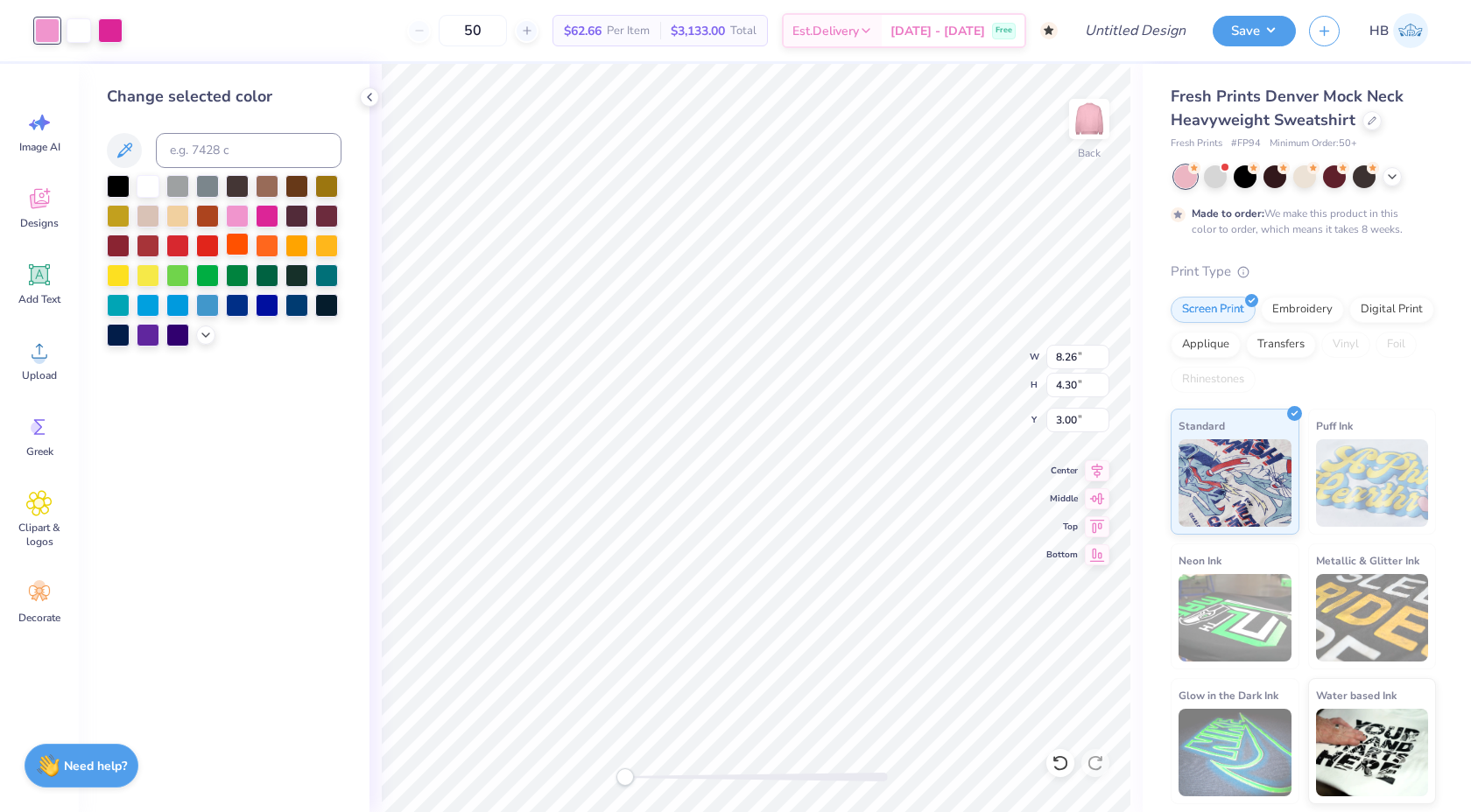
click at [240, 242] on div at bounding box center [237, 244] width 23 height 23
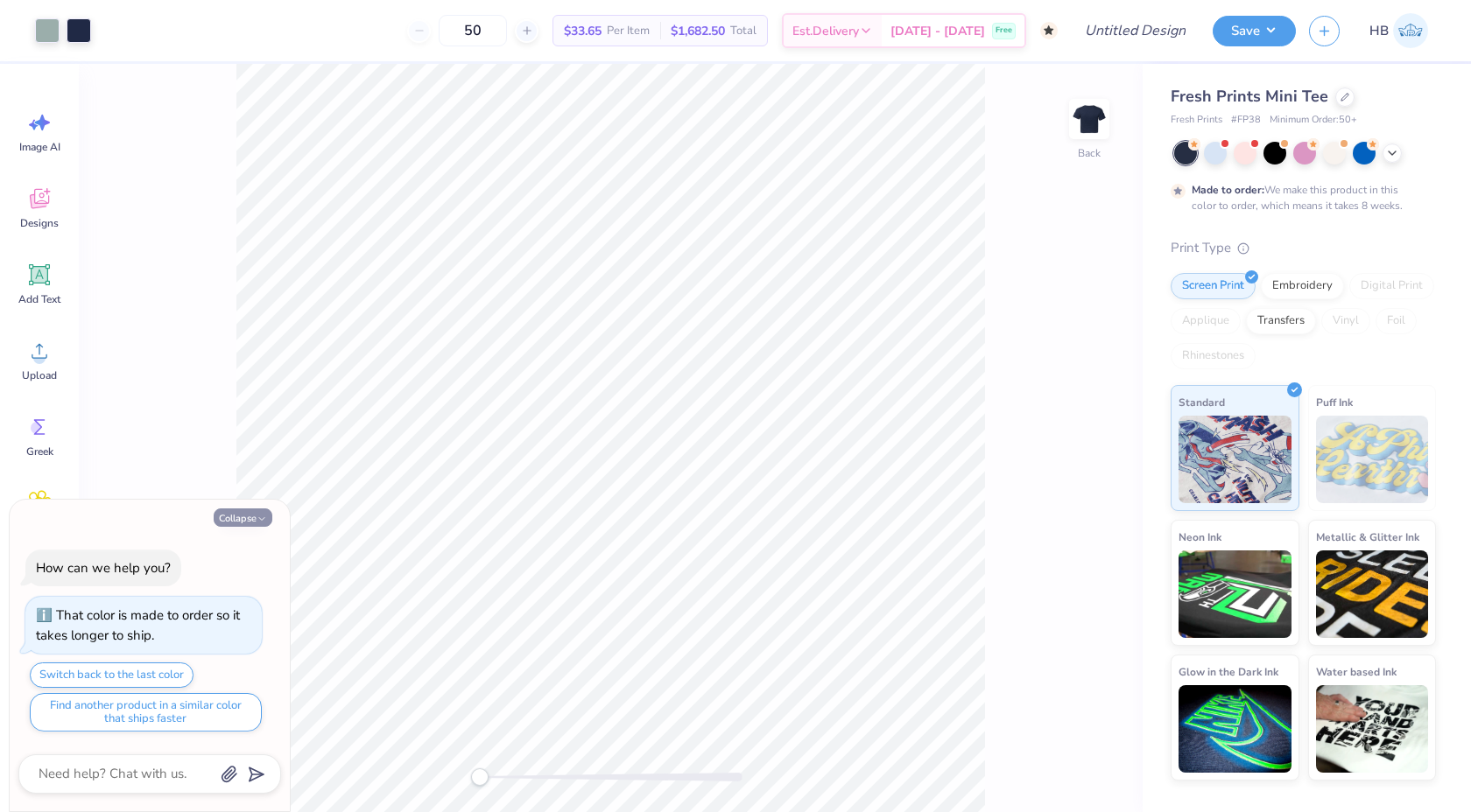
click at [260, 510] on button "Collapse" at bounding box center [243, 518] width 59 height 18
type textarea "x"
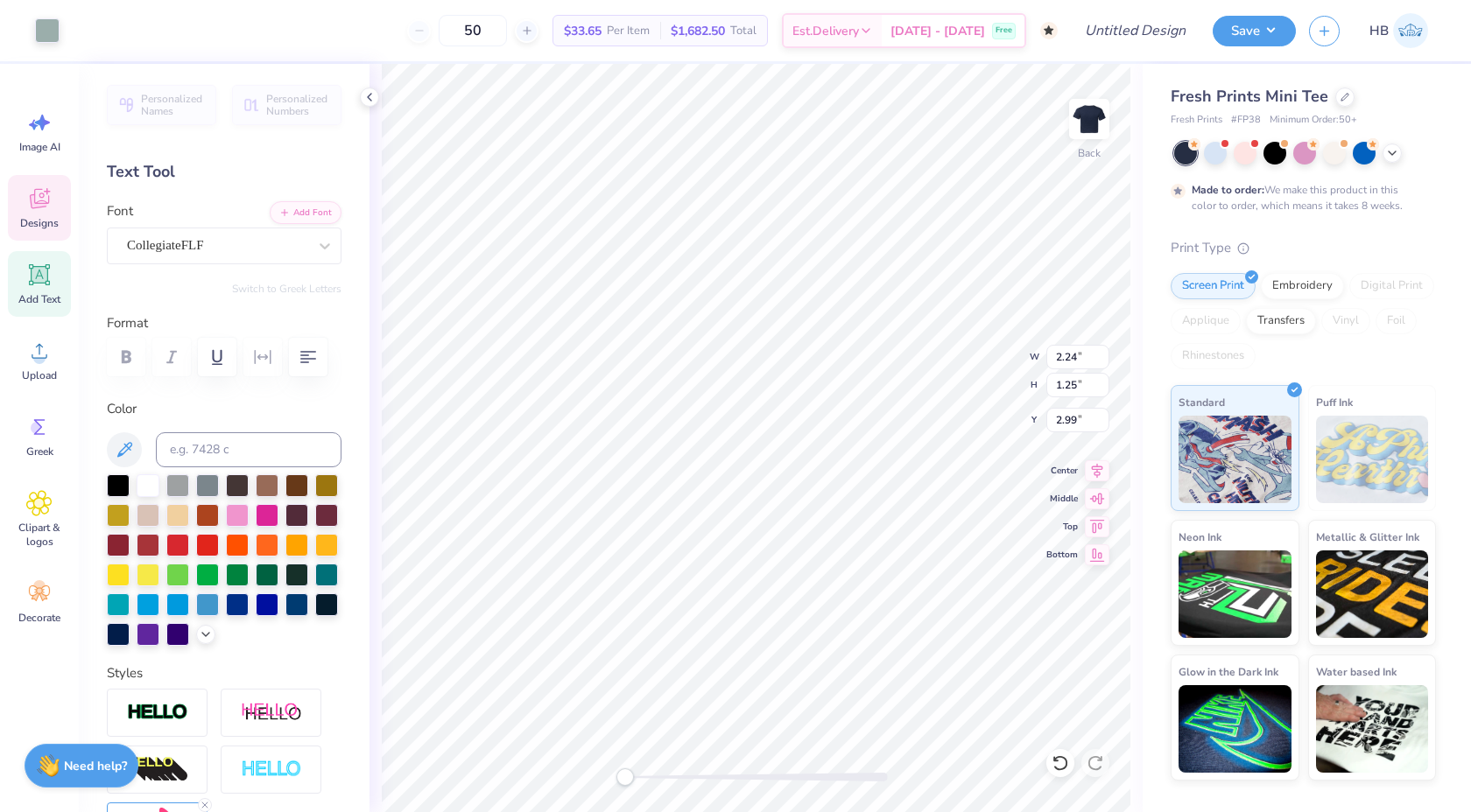
type input "2.24"
type input "1.25"
type input "2.99"
type textarea "Delta Zeta"
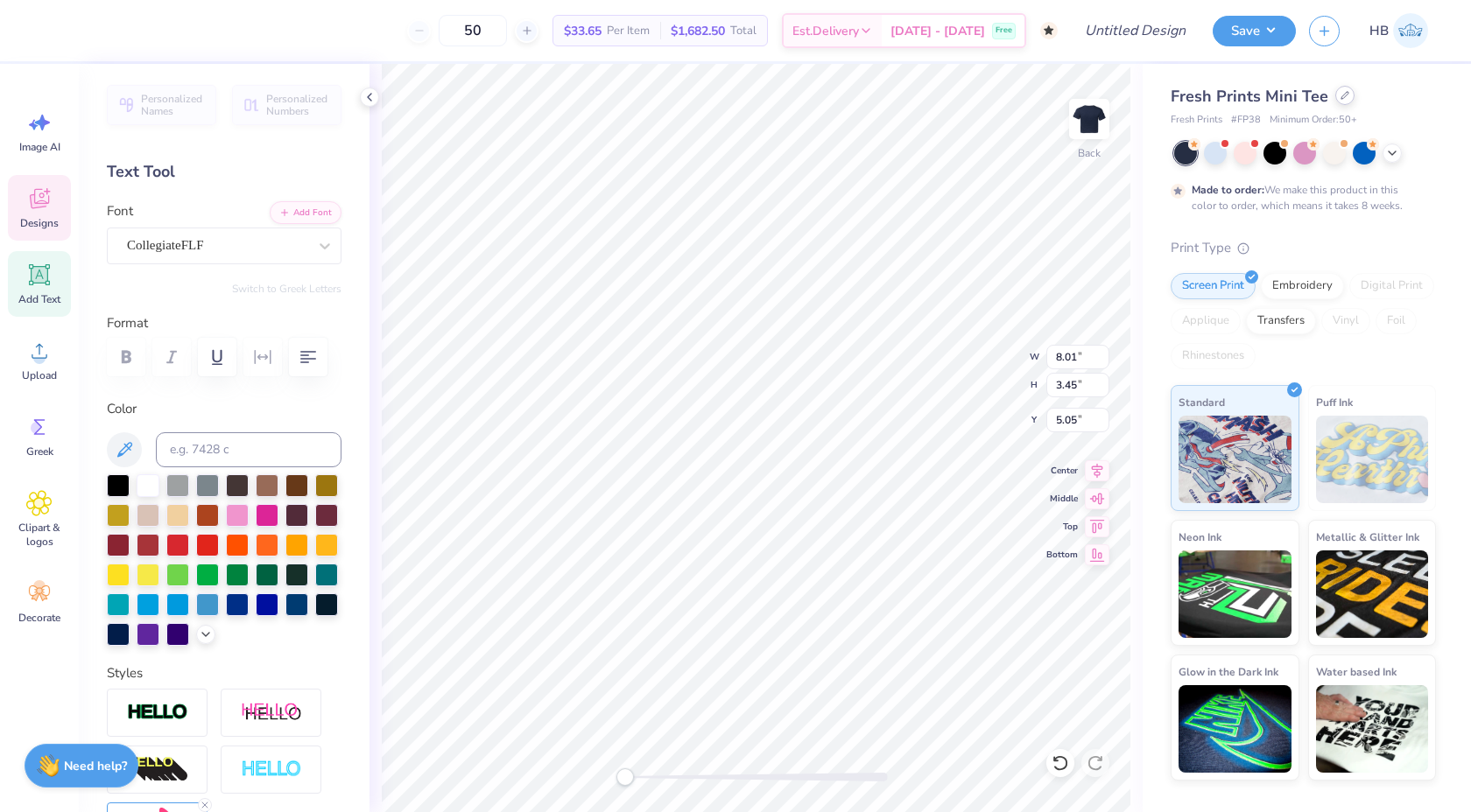
click at [1341, 96] on icon at bounding box center [1345, 96] width 9 height 9
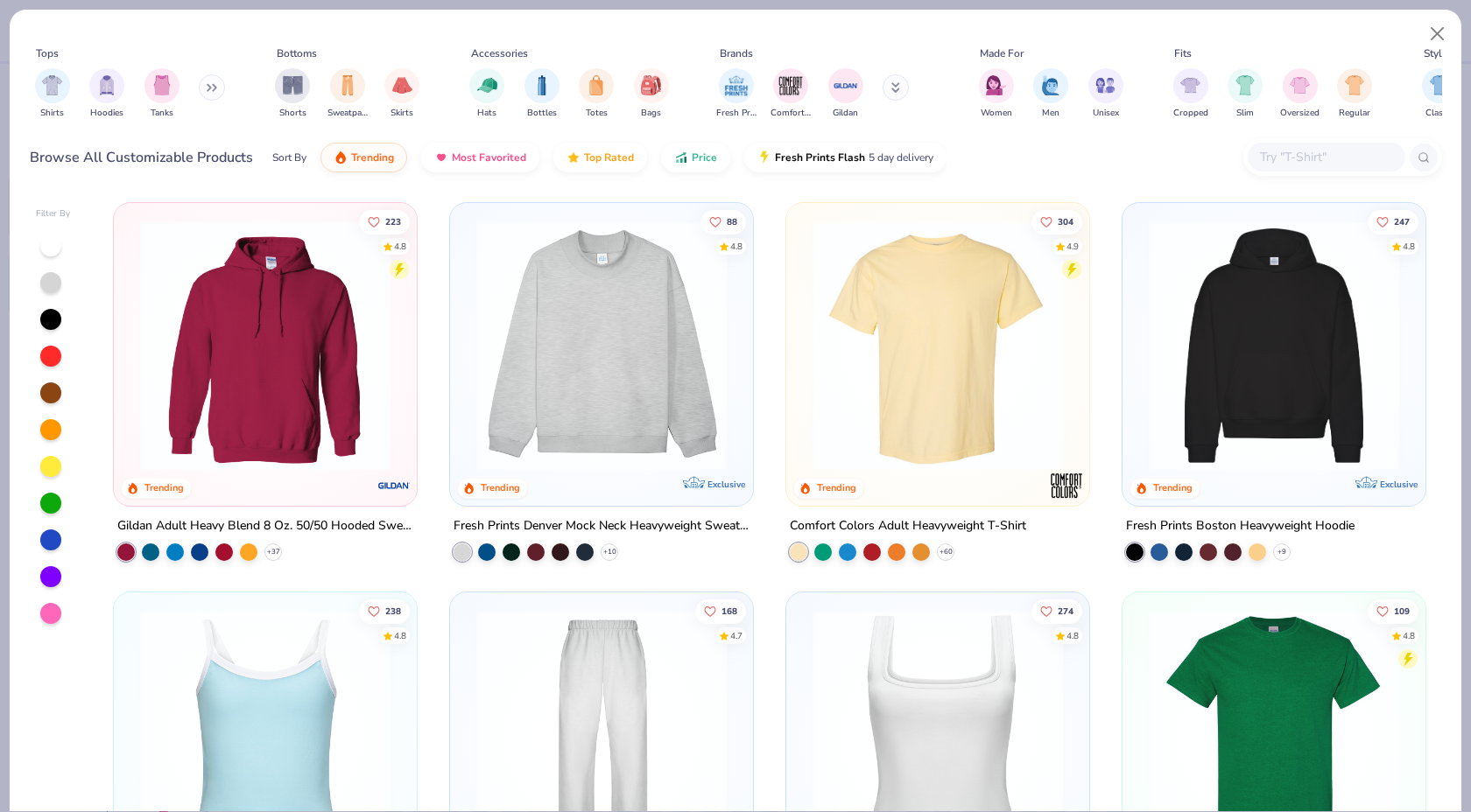
click at [594, 373] on img at bounding box center [601, 345] width 268 height 250
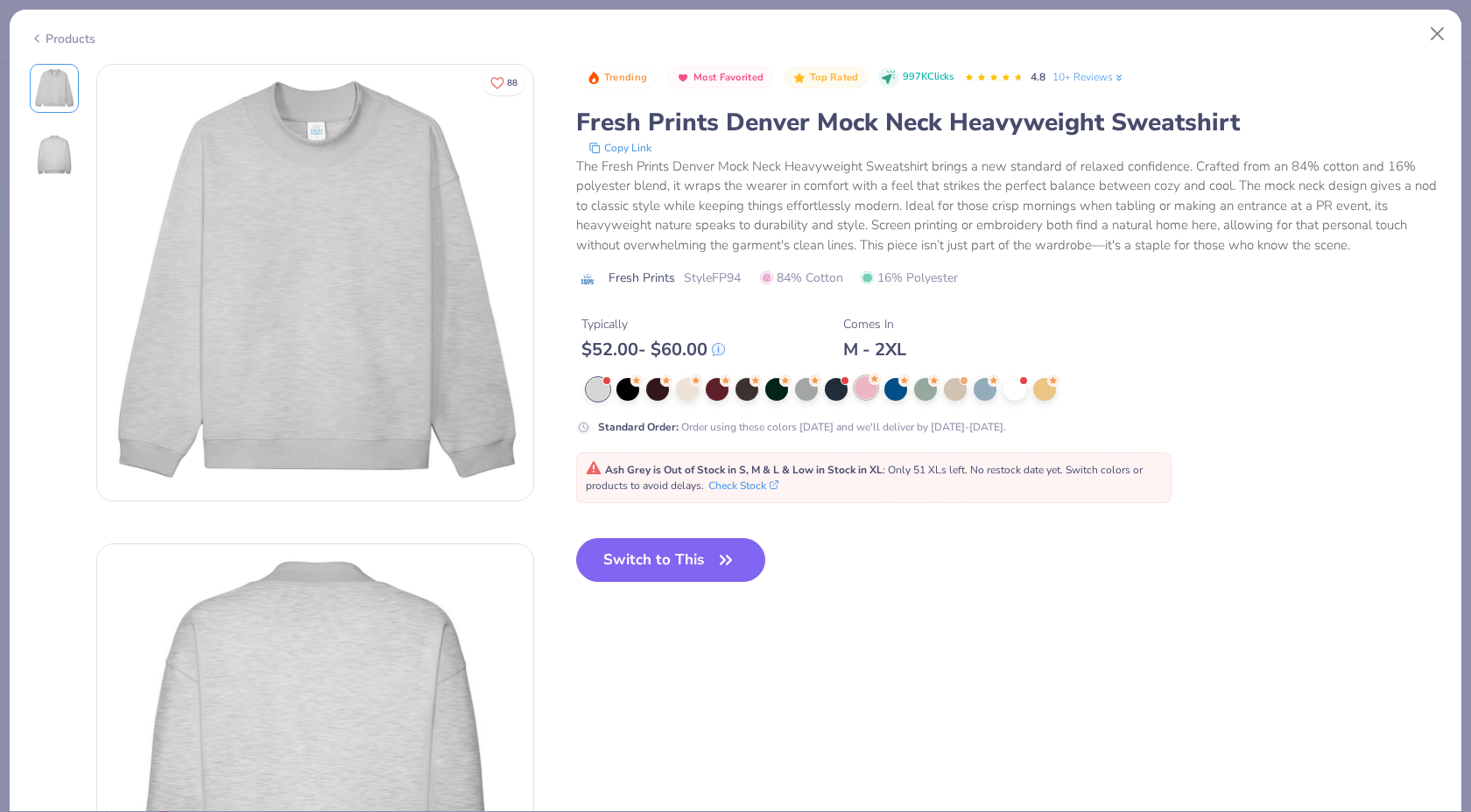
click at [869, 385] on icon at bounding box center [875, 379] width 12 height 12
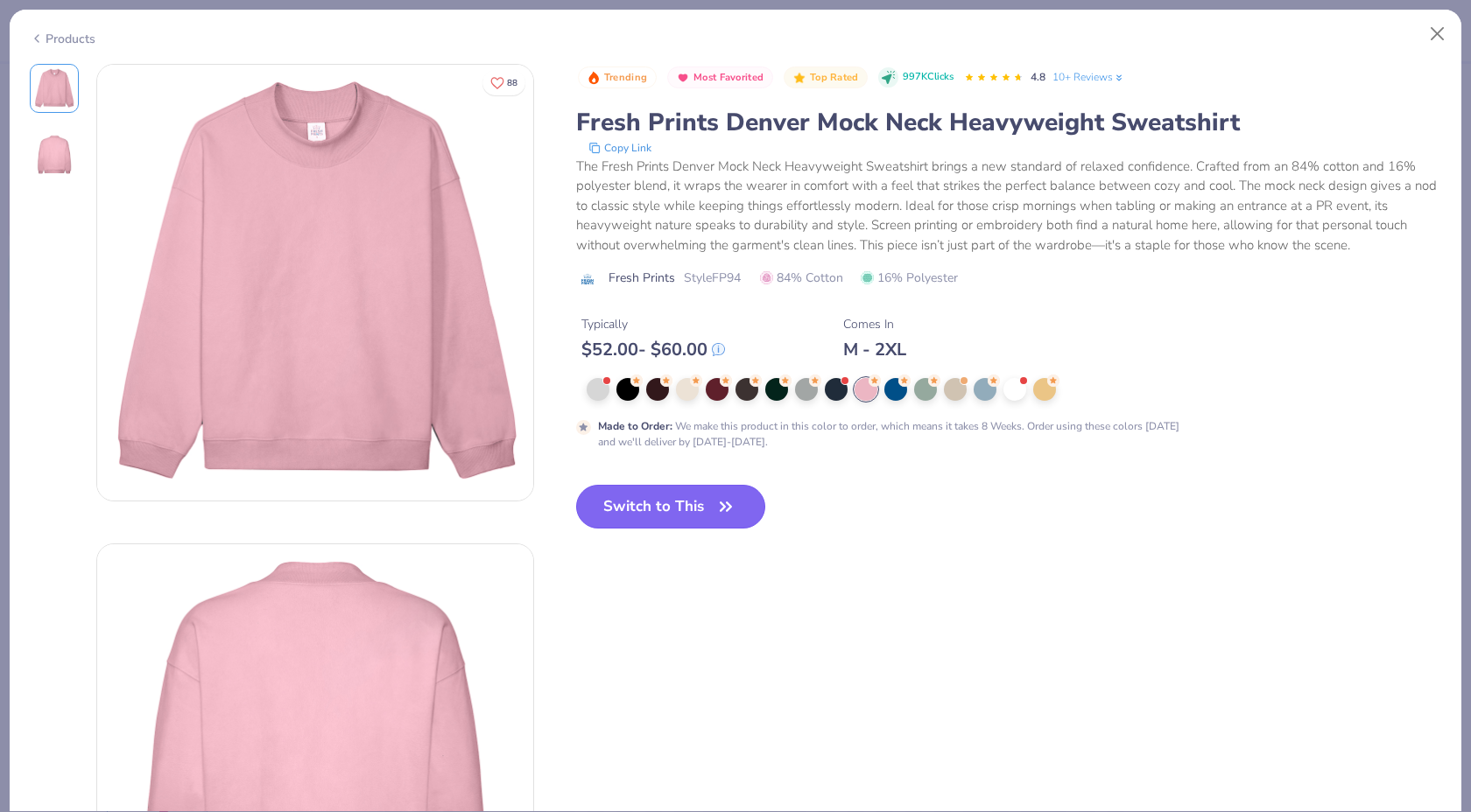
click at [624, 514] on button "Switch to This" at bounding box center [671, 507] width 190 height 44
click at [743, 505] on button "Switch to This" at bounding box center [671, 507] width 190 height 44
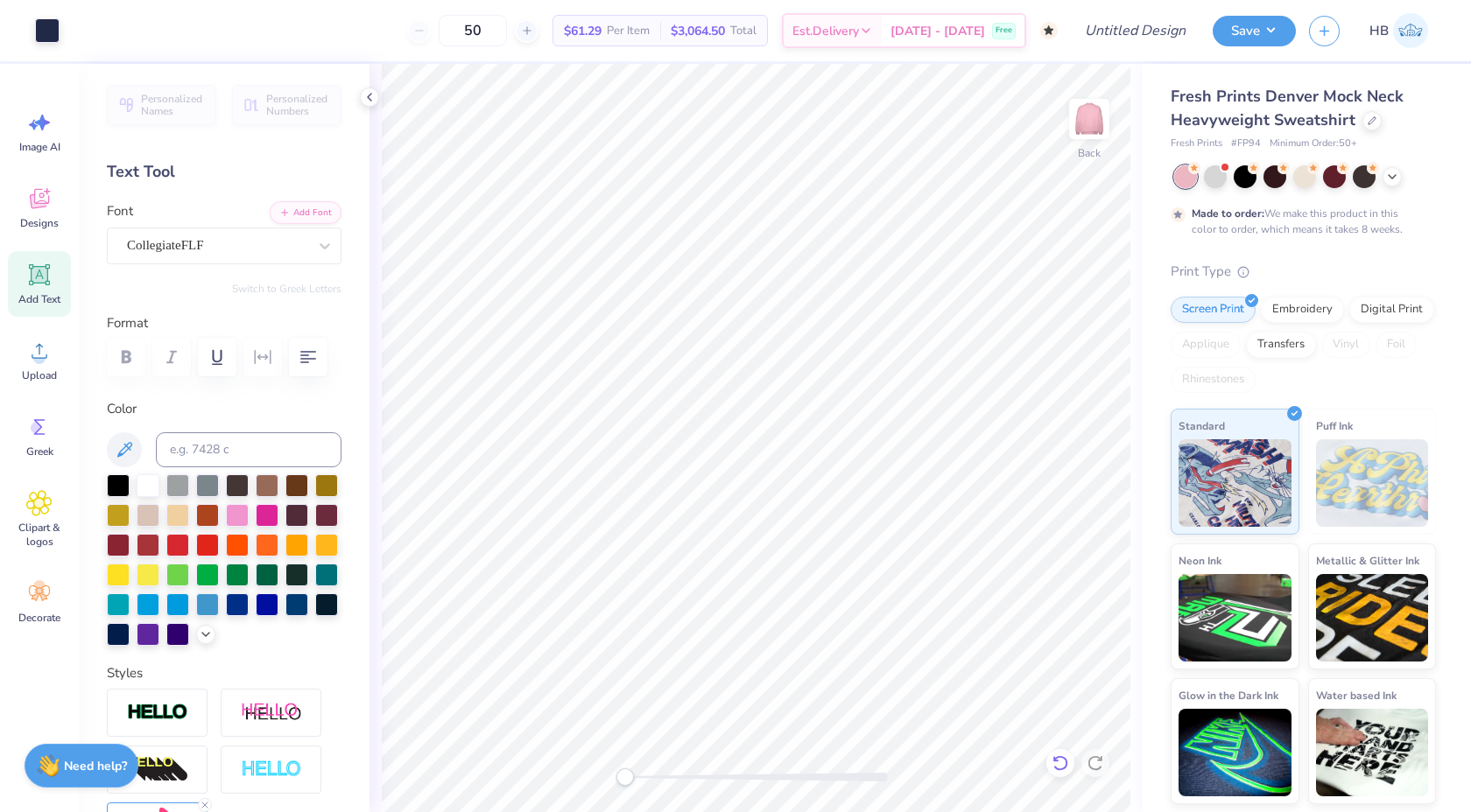
click at [1064, 755] on icon at bounding box center [1060, 764] width 18 height 18
type input "0.24"
type input "0.76"
type input "3.75"
click at [146, 483] on div at bounding box center [148, 484] width 23 height 23
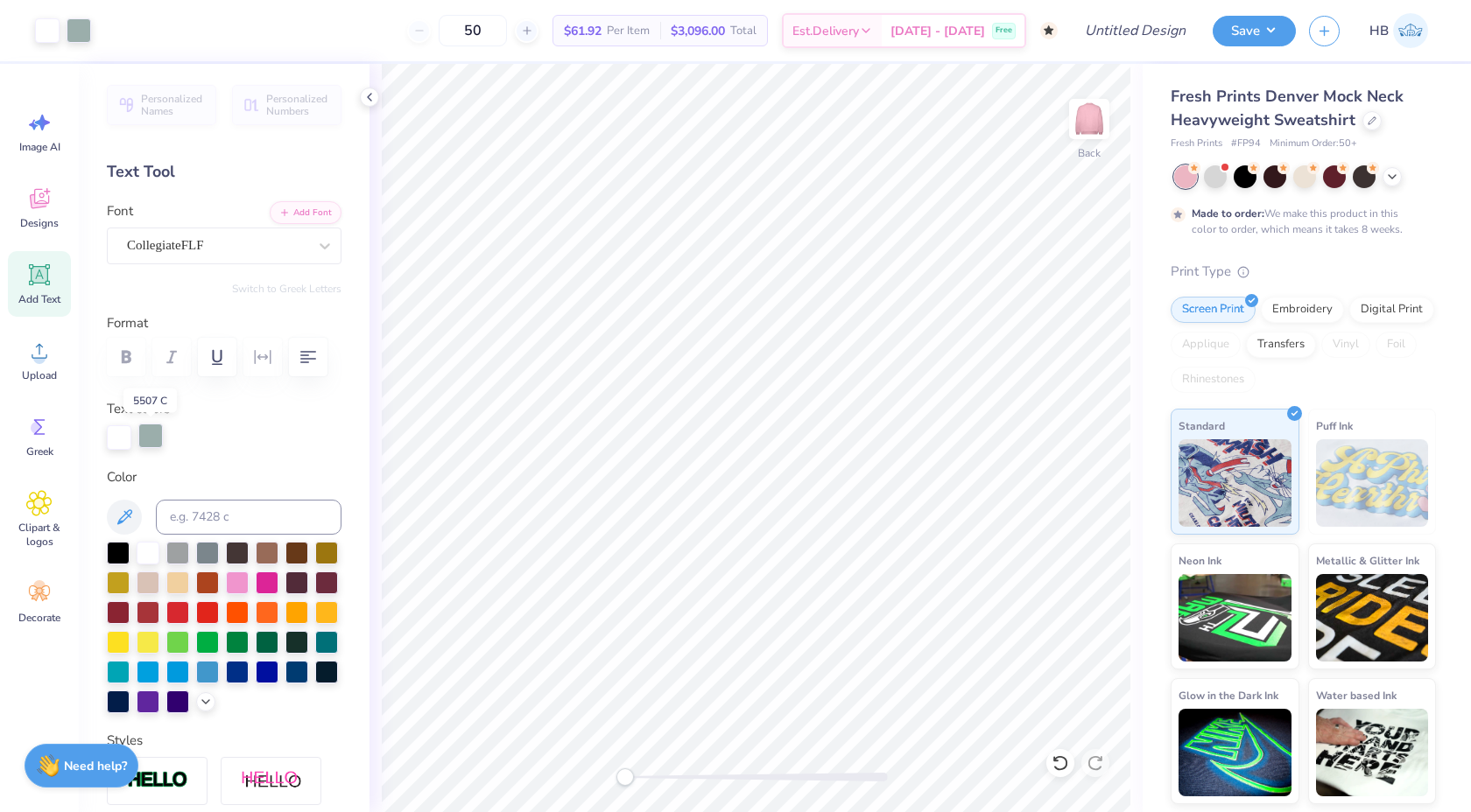
click at [142, 437] on div at bounding box center [150, 436] width 25 height 25
click at [148, 552] on div at bounding box center [148, 552] width 23 height 23
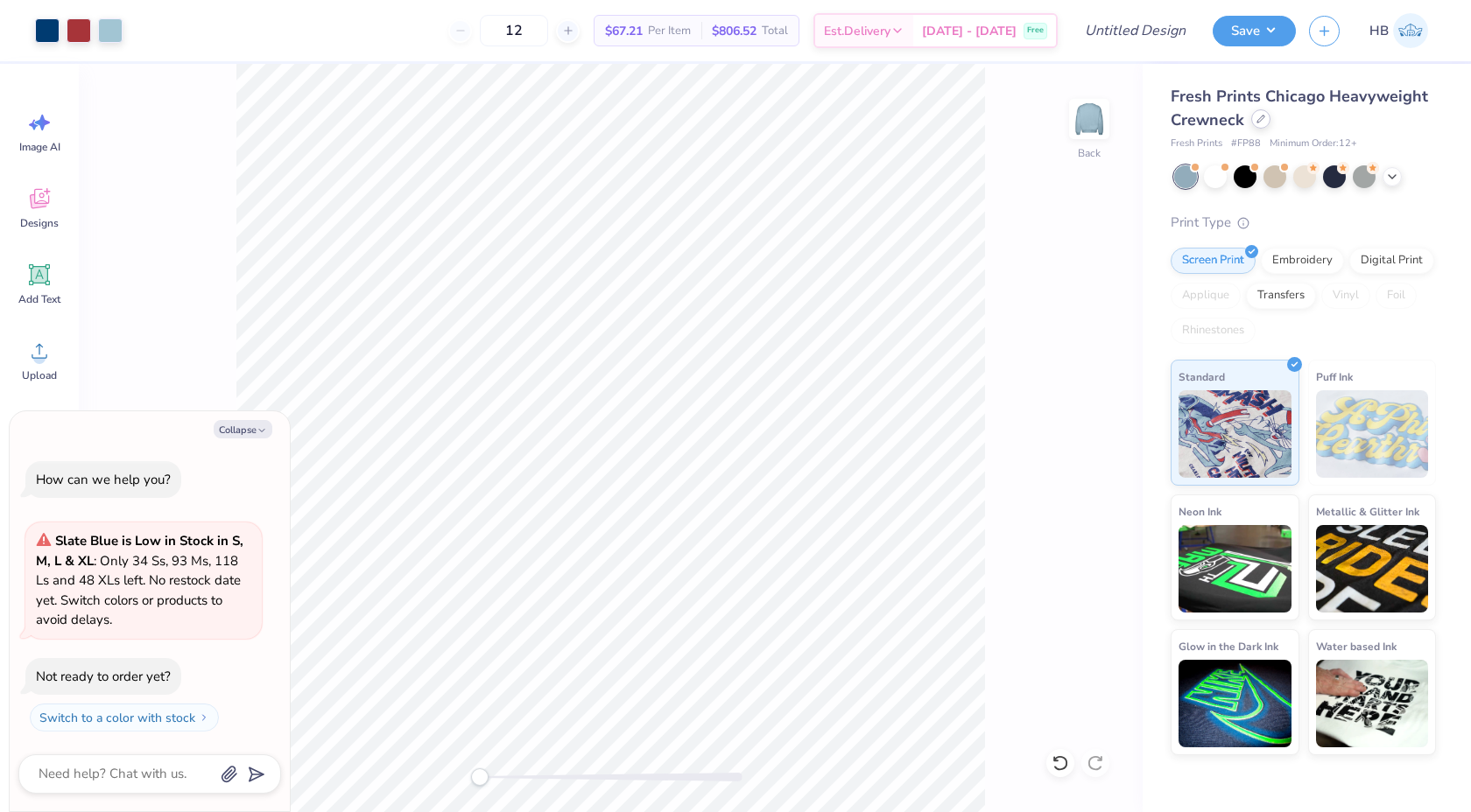
click at [1257, 122] on icon at bounding box center [1261, 119] width 9 height 9
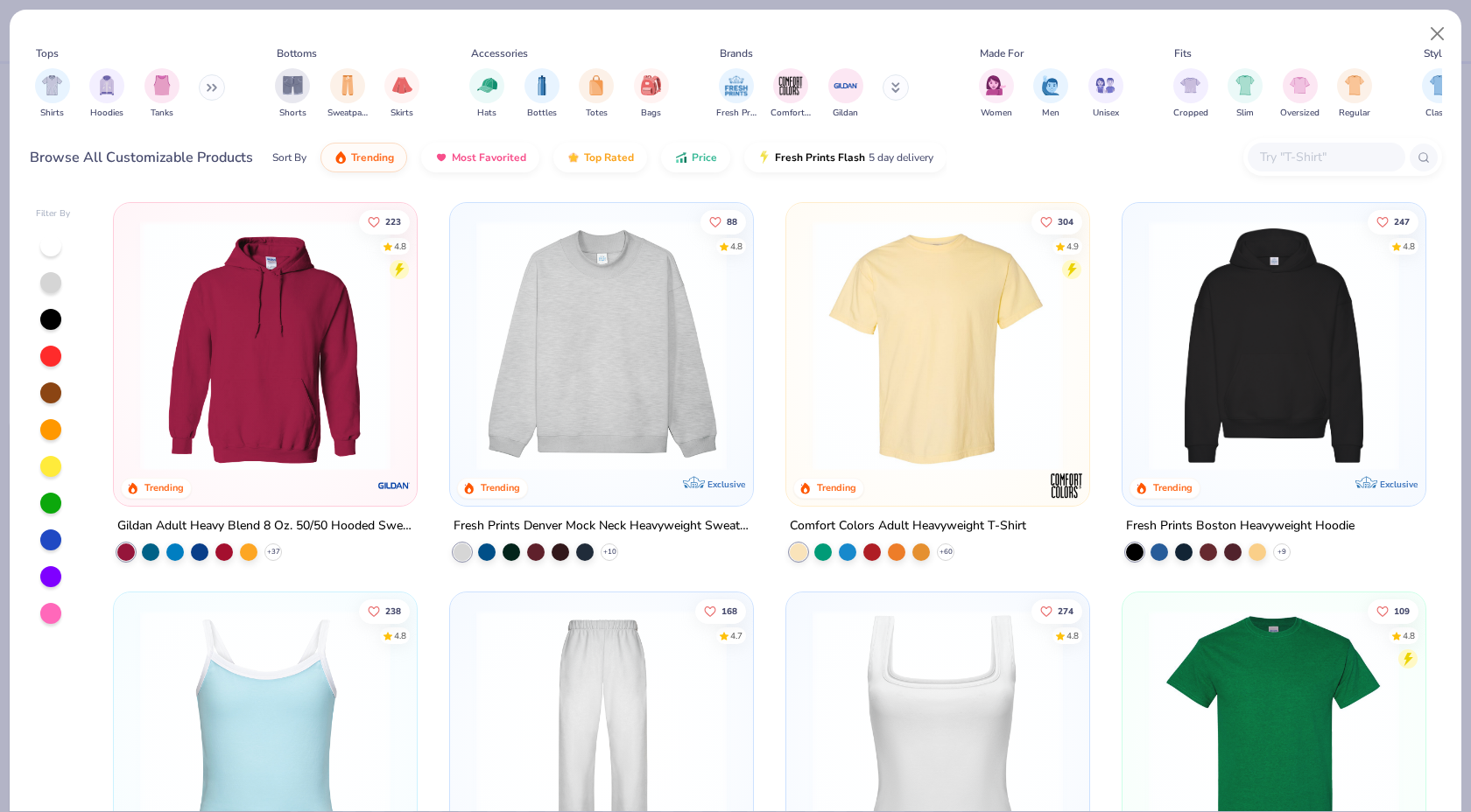
click at [620, 337] on img at bounding box center [601, 345] width 268 height 250
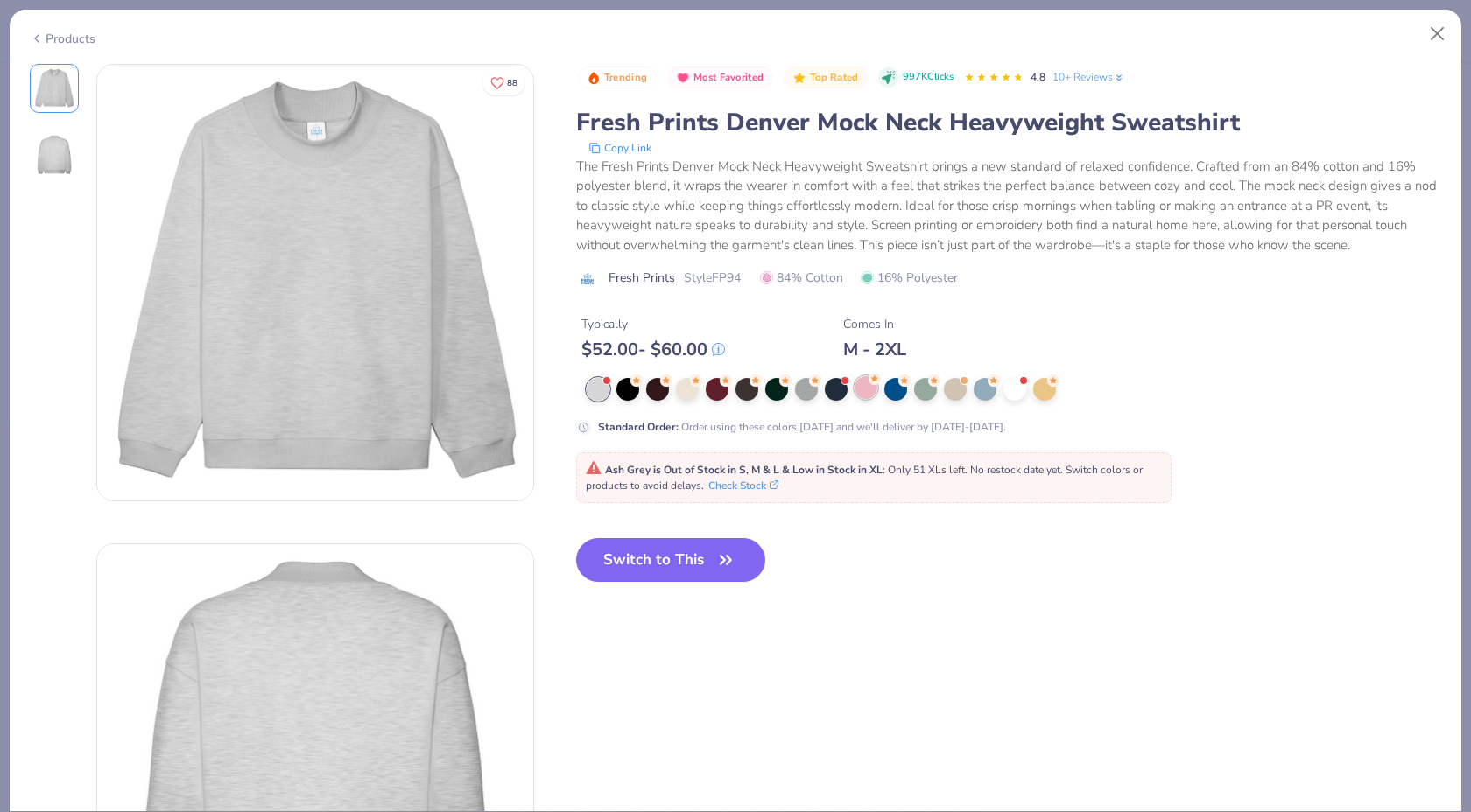
click at [858, 390] on div at bounding box center [866, 388] width 23 height 23
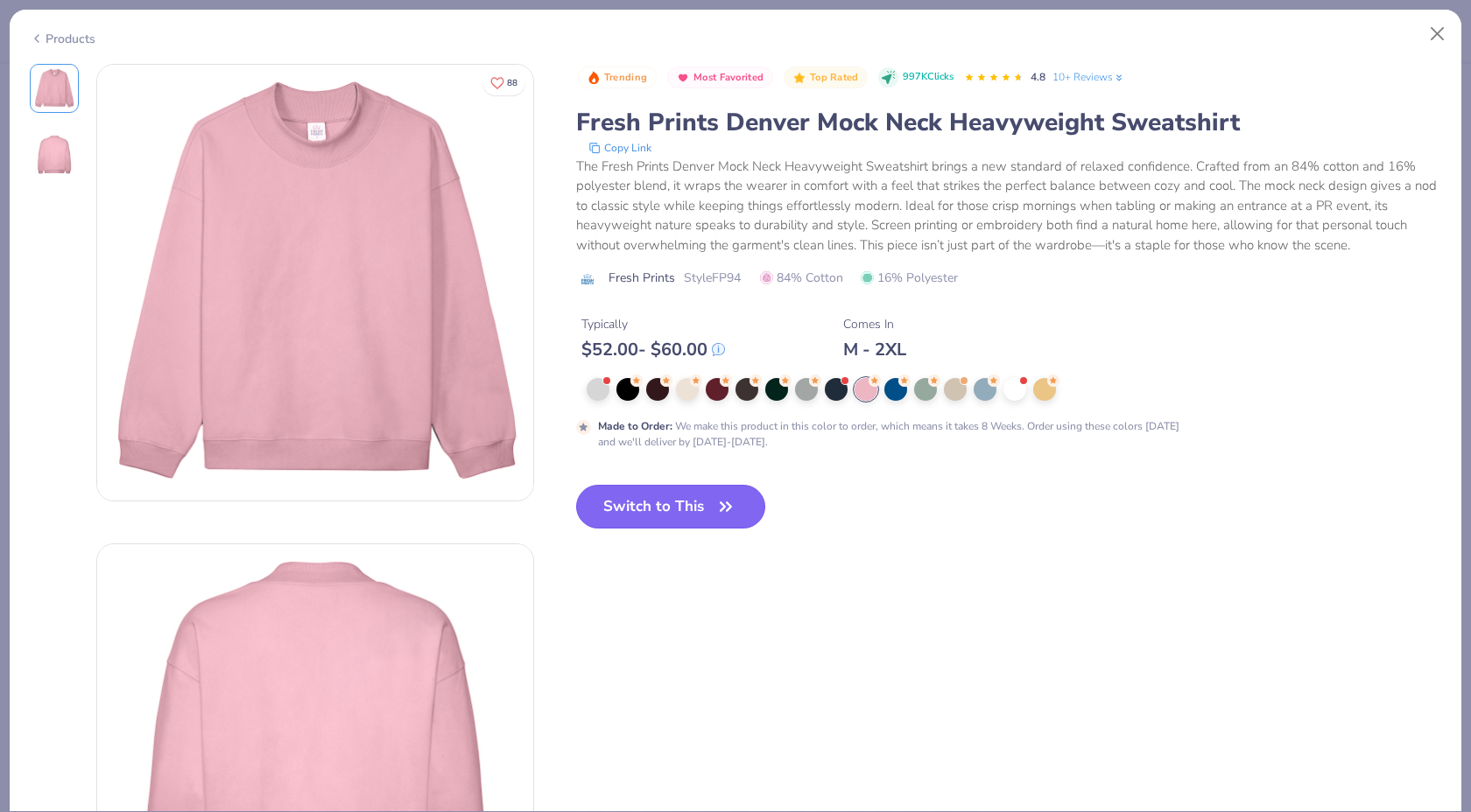
click at [628, 508] on button "Switch to This" at bounding box center [671, 507] width 190 height 44
click at [634, 513] on button "Switch to This" at bounding box center [671, 507] width 190 height 44
type textarea "x"
type input "50"
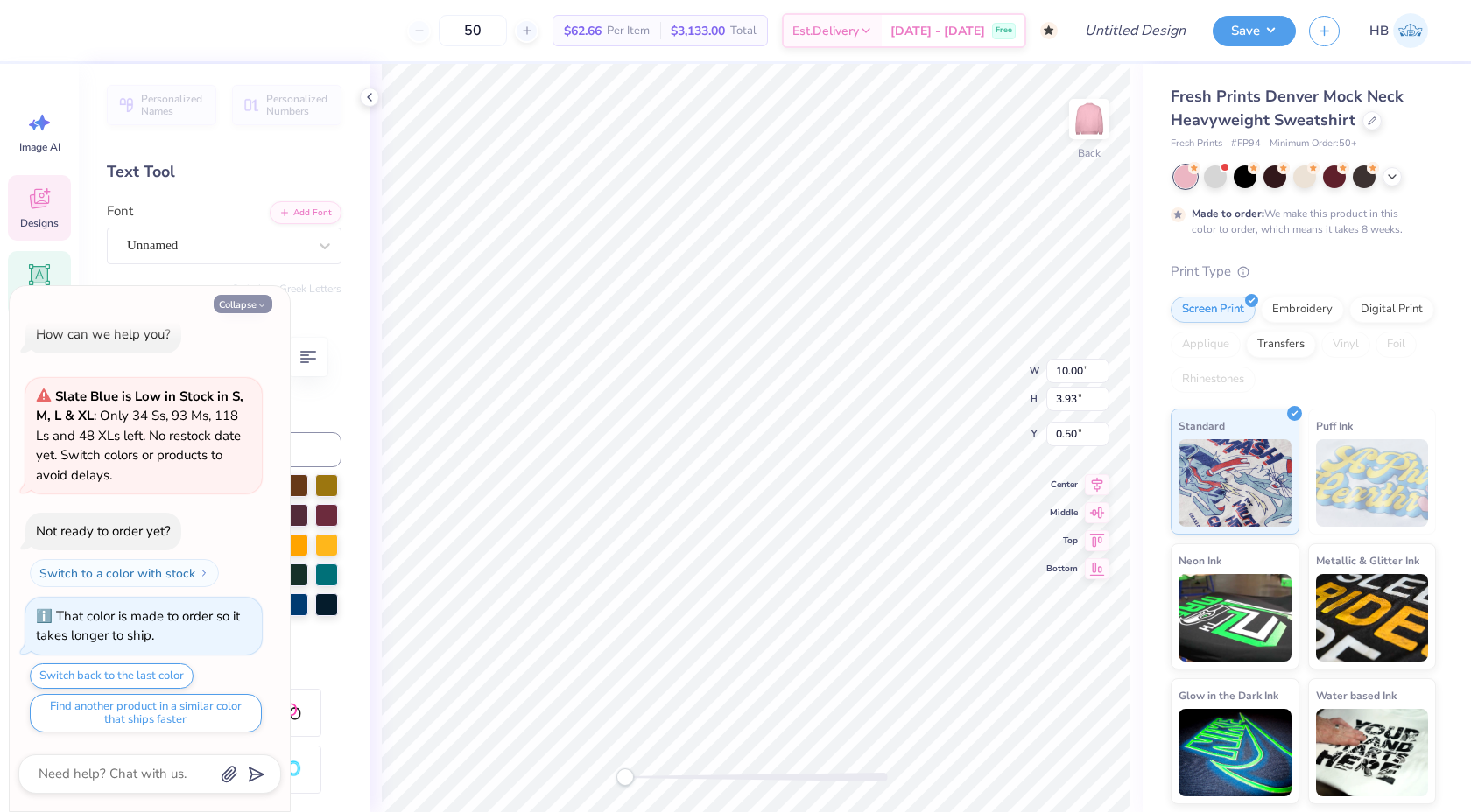
click at [251, 299] on button "Collapse" at bounding box center [243, 304] width 59 height 18
click at [235, 302] on button "Collapse" at bounding box center [243, 304] width 59 height 18
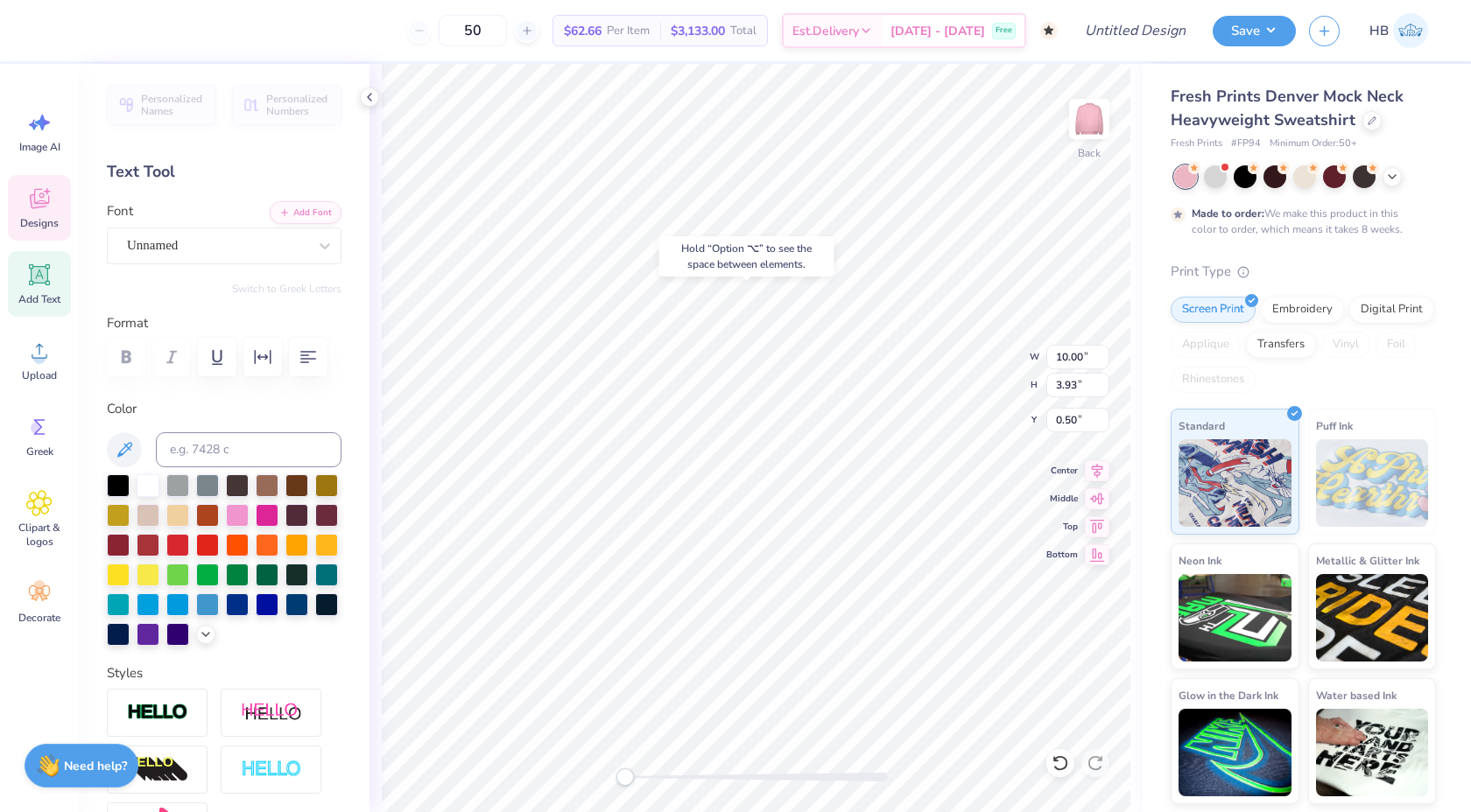
type textarea "x"
type textarea "Delta Zeta"
click at [369, 100] on polyline at bounding box center [369, 98] width 4 height 7
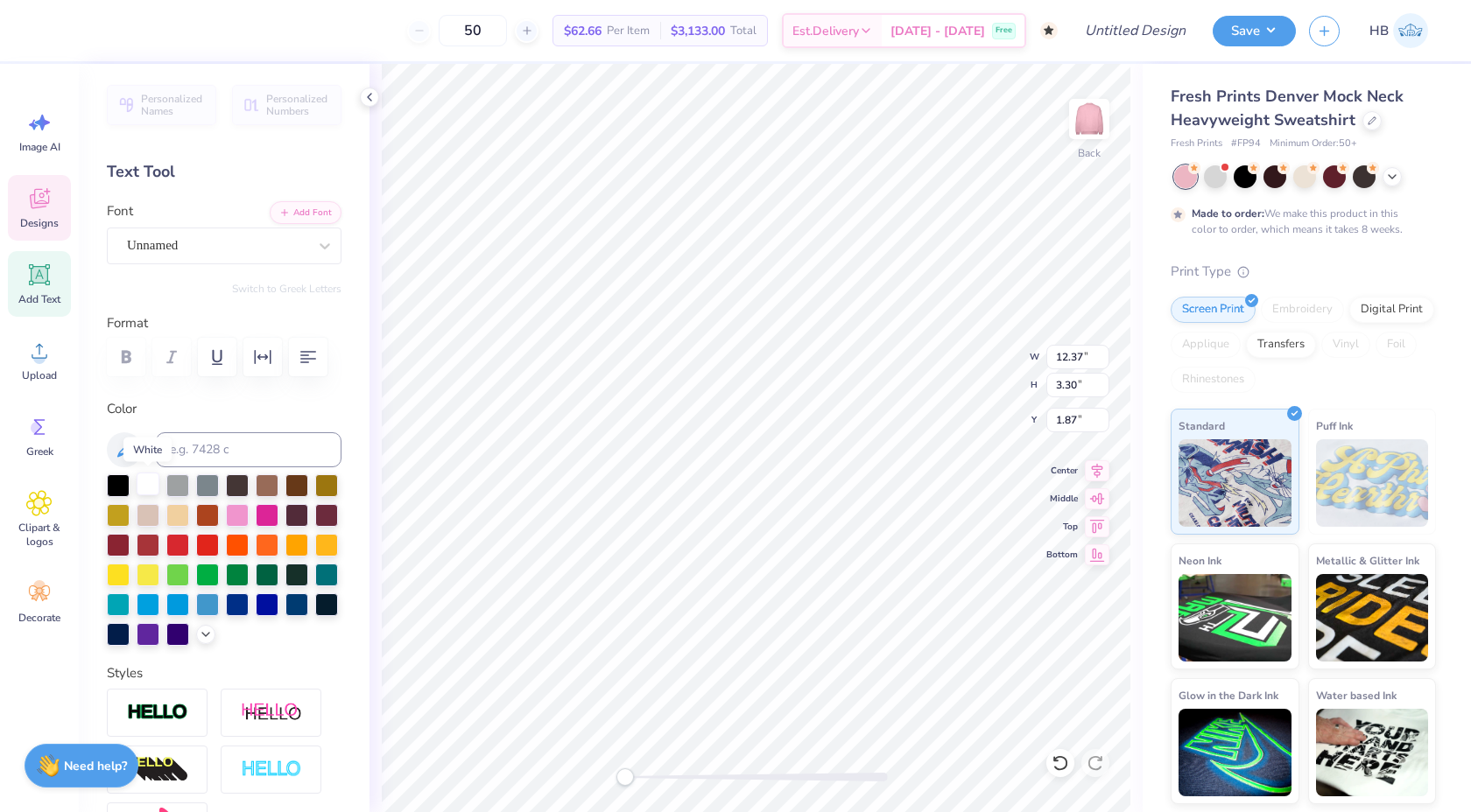
click at [149, 482] on div at bounding box center [148, 484] width 23 height 23
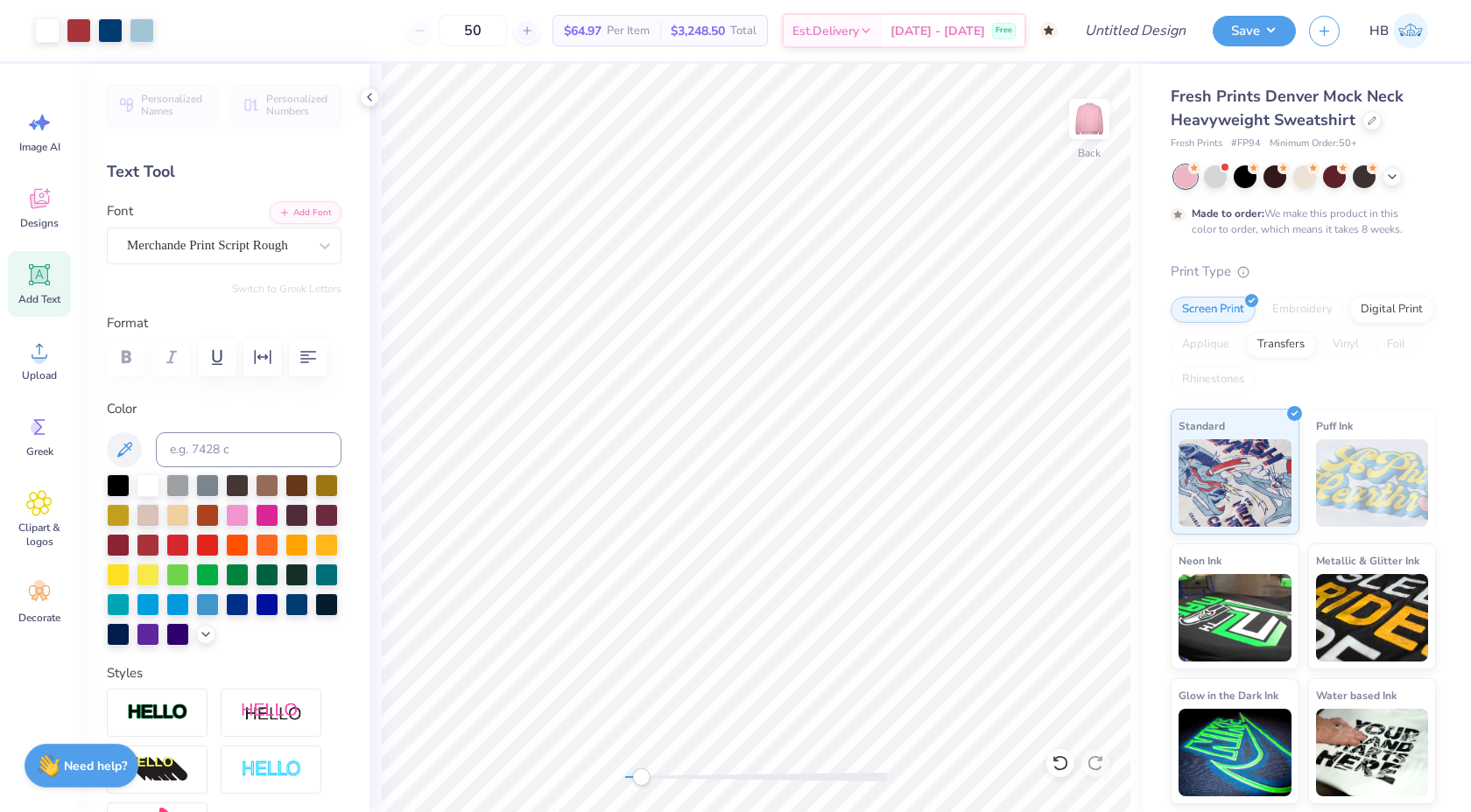
click at [641, 775] on div at bounding box center [756, 778] width 263 height 9
type textarea "i"
